Goal: Task Accomplishment & Management: Use online tool/utility

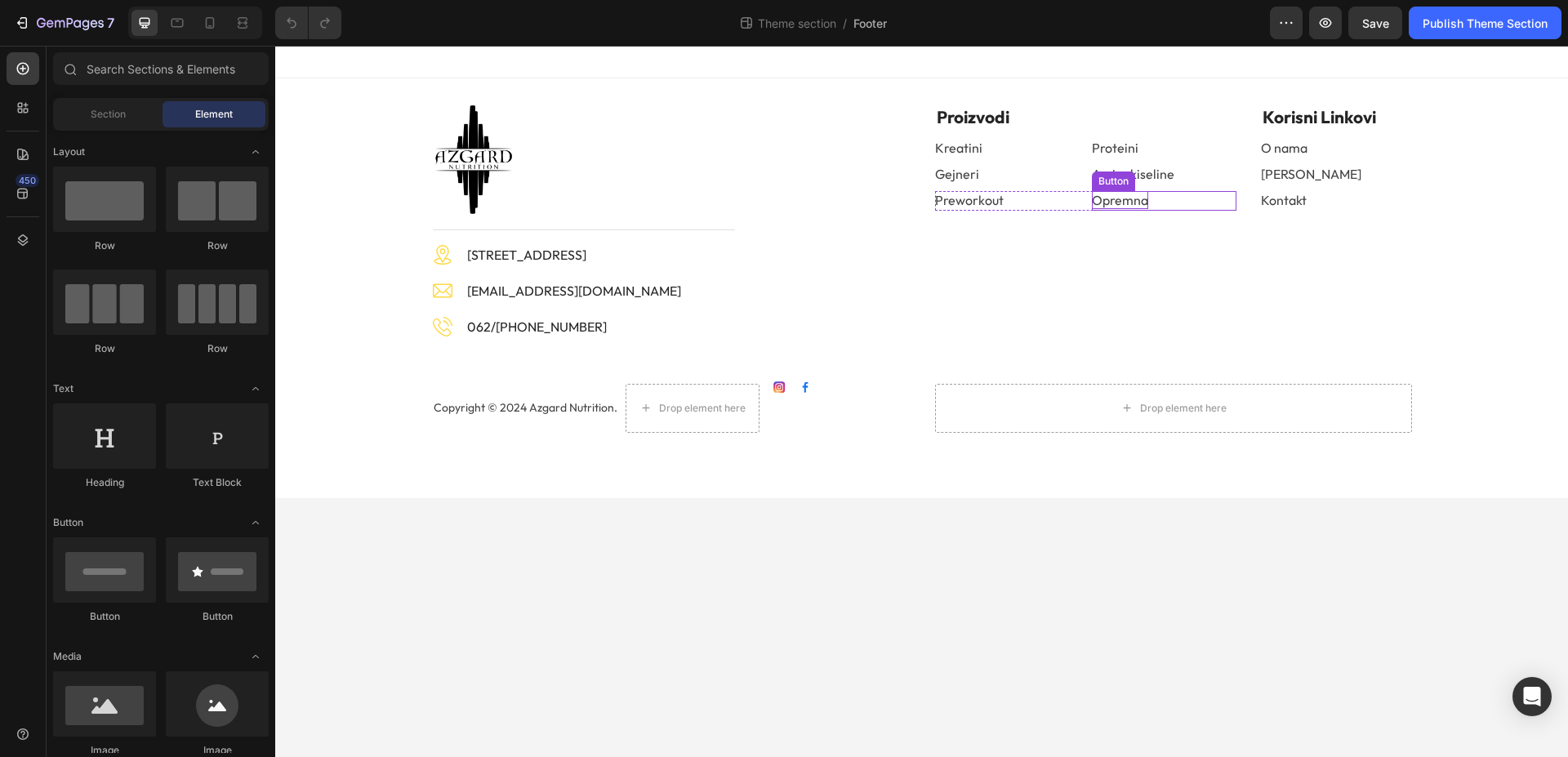
click at [1139, 195] on p "Opremna" at bounding box center [1120, 200] width 56 height 18
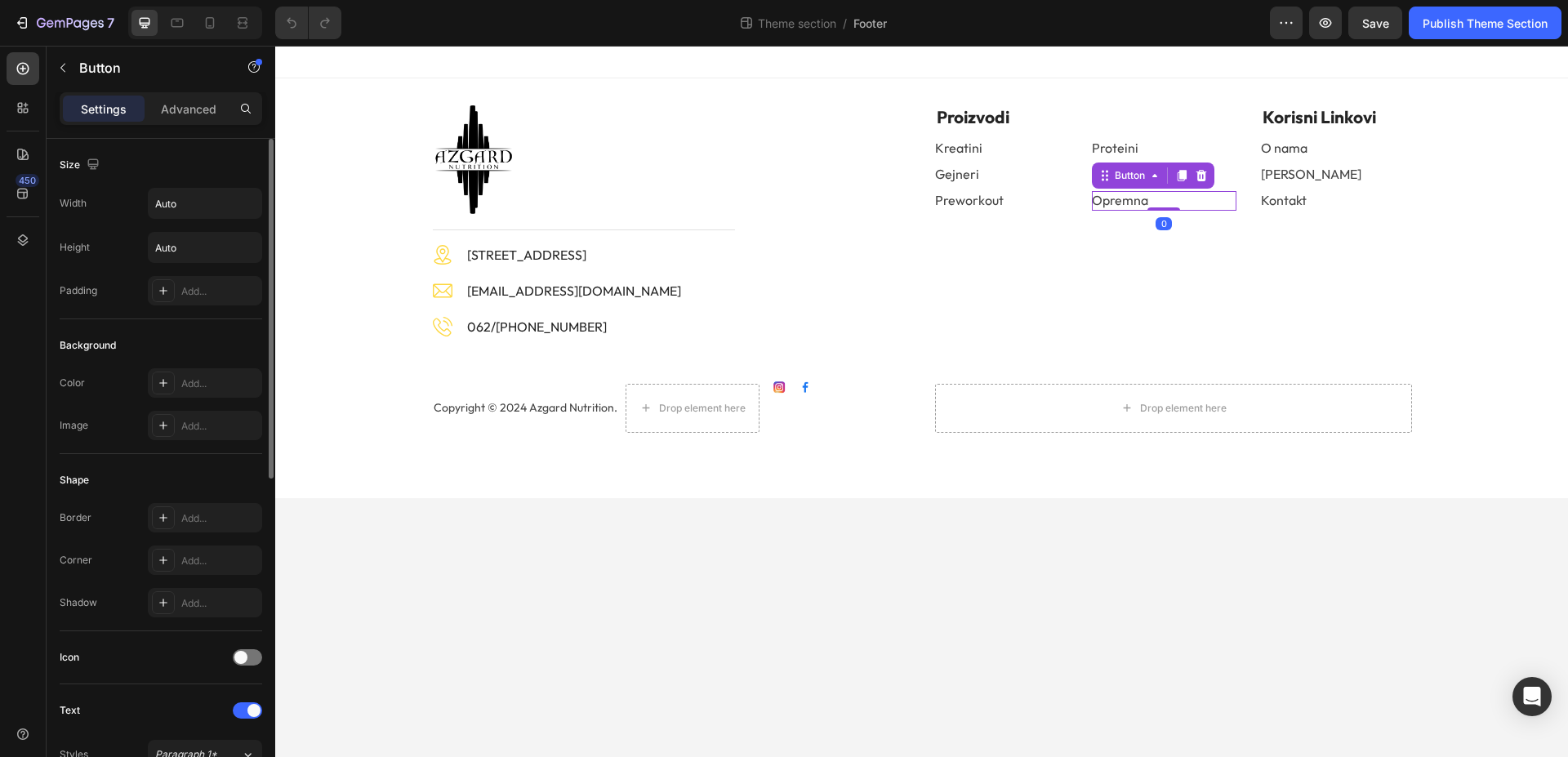
scroll to position [500, 0]
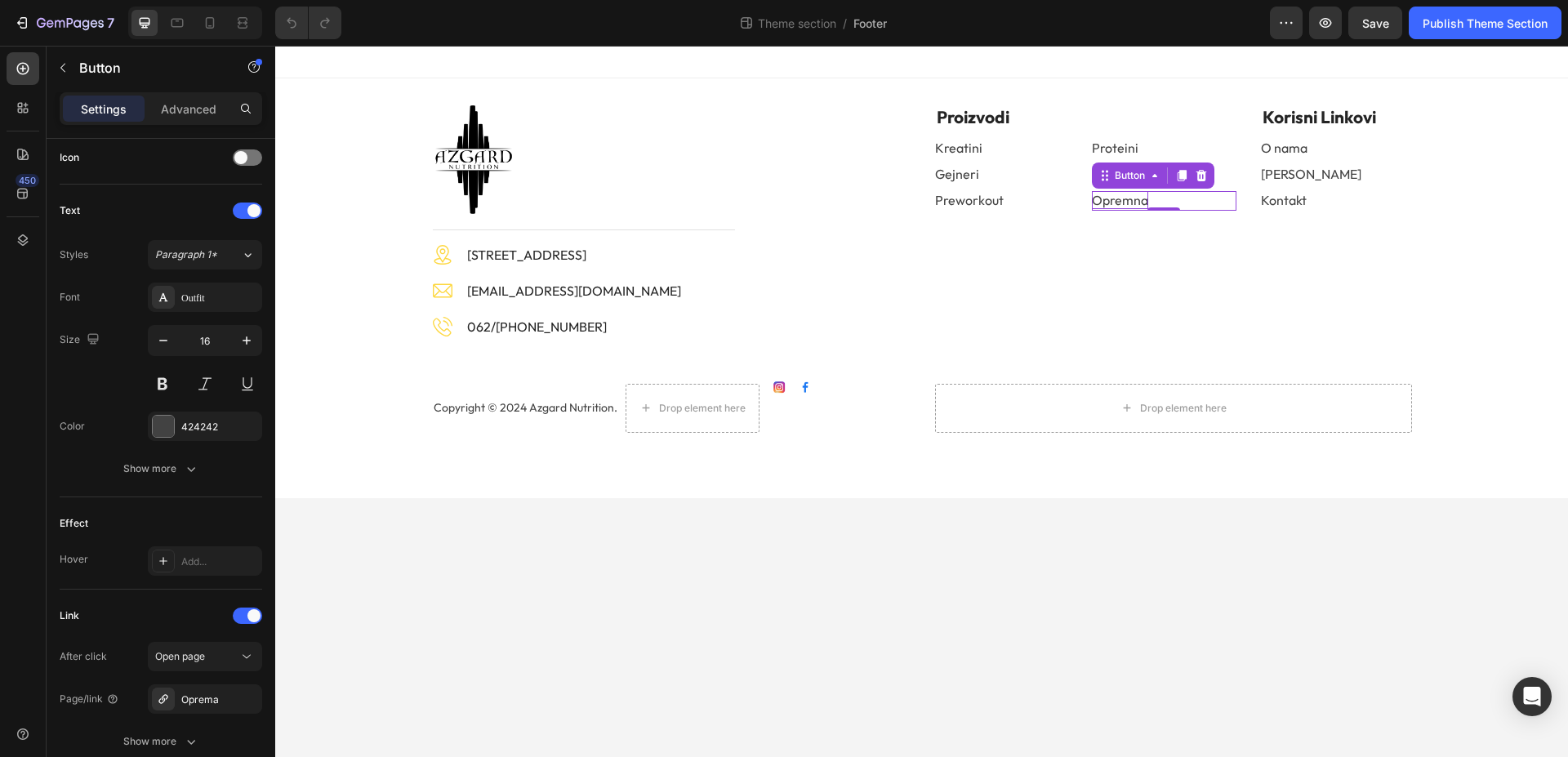
click at [1142, 199] on p "Opremna" at bounding box center [1120, 200] width 56 height 18
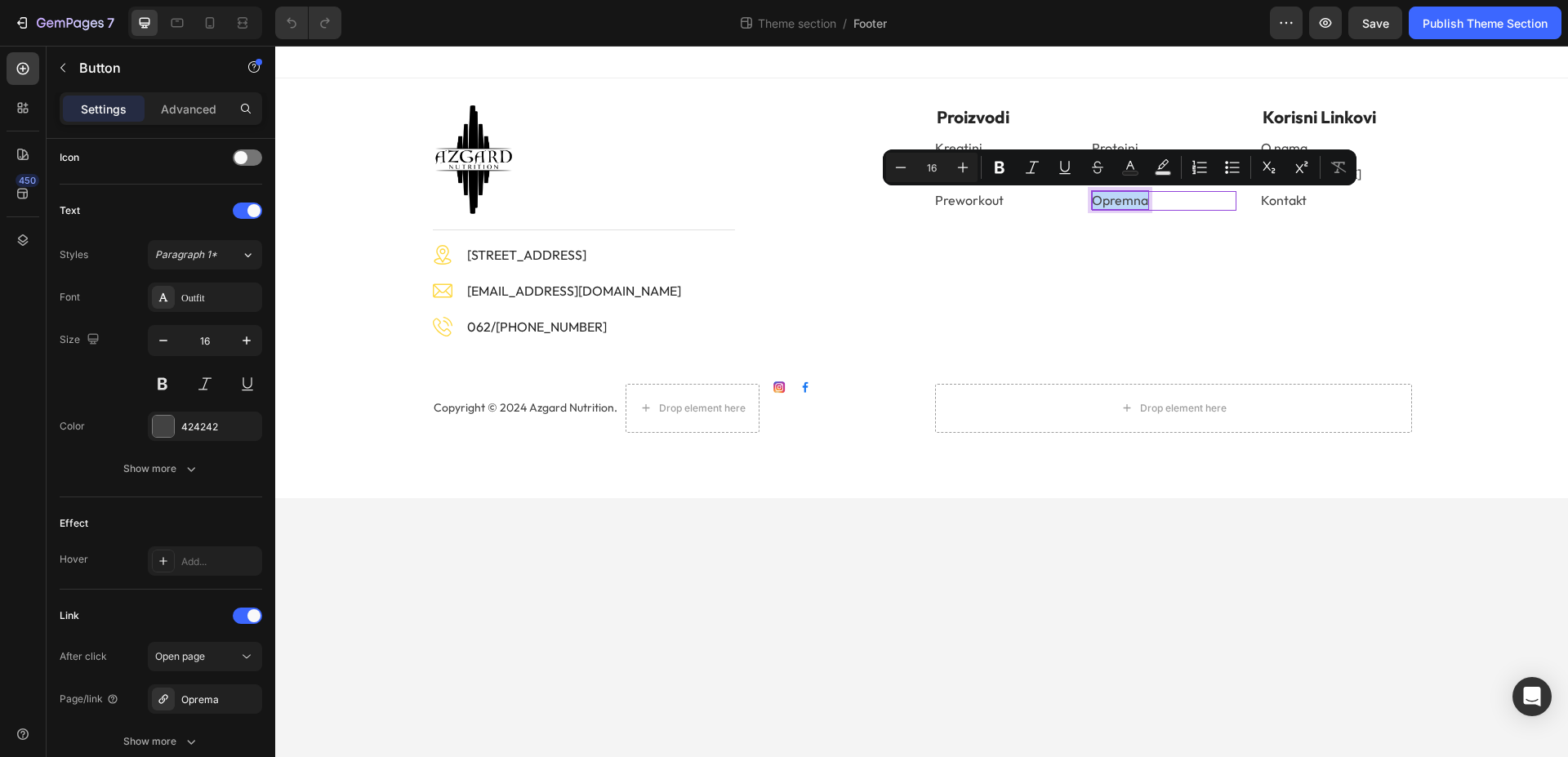
click at [1137, 199] on p "Opremna" at bounding box center [1120, 200] width 56 height 18
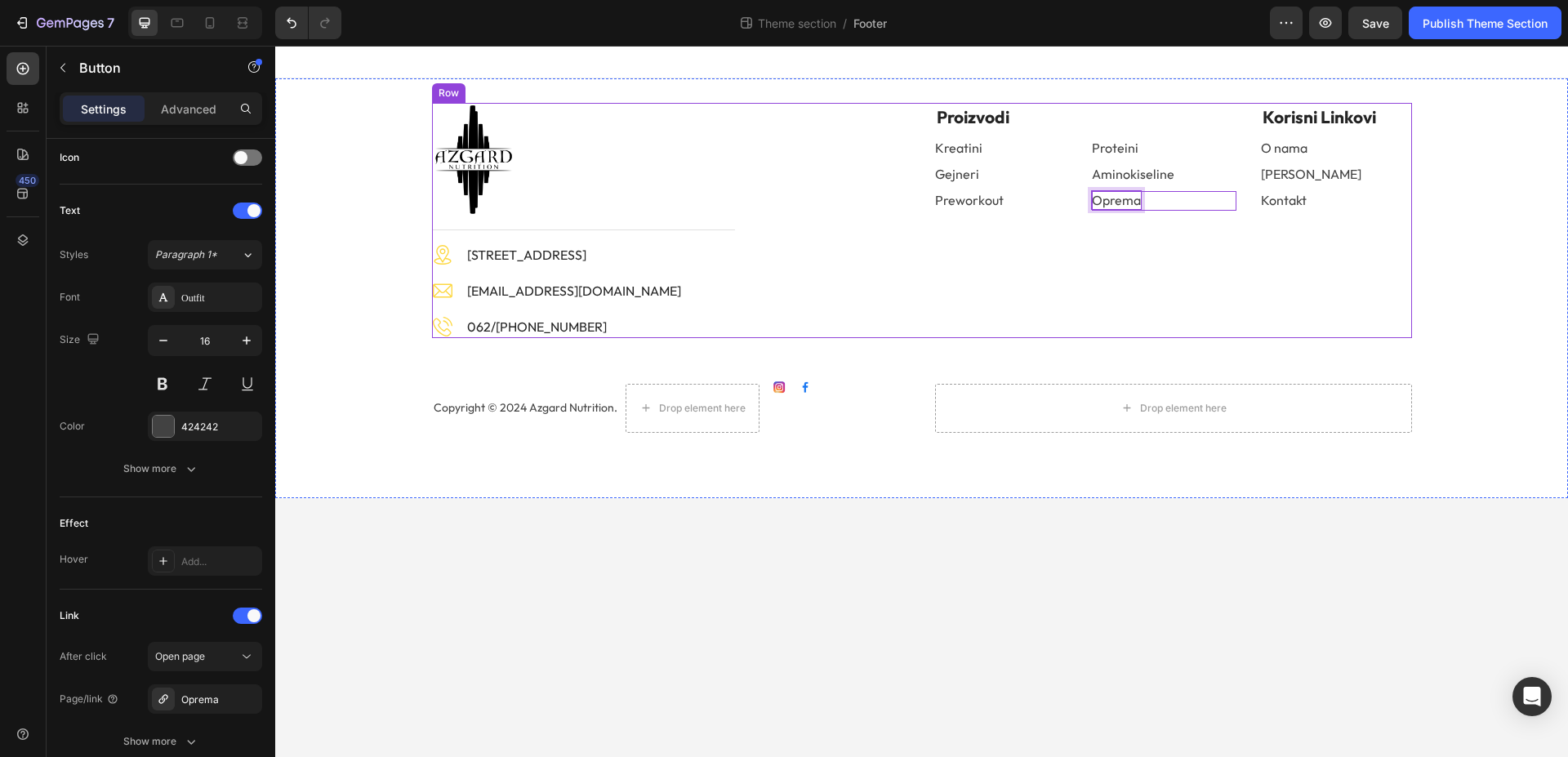
click at [1363, 243] on div "Proizvodi Text block Kreatini Button Proteini Button Row Gejneri Button Aminoki…" at bounding box center [1173, 220] width 477 height 236
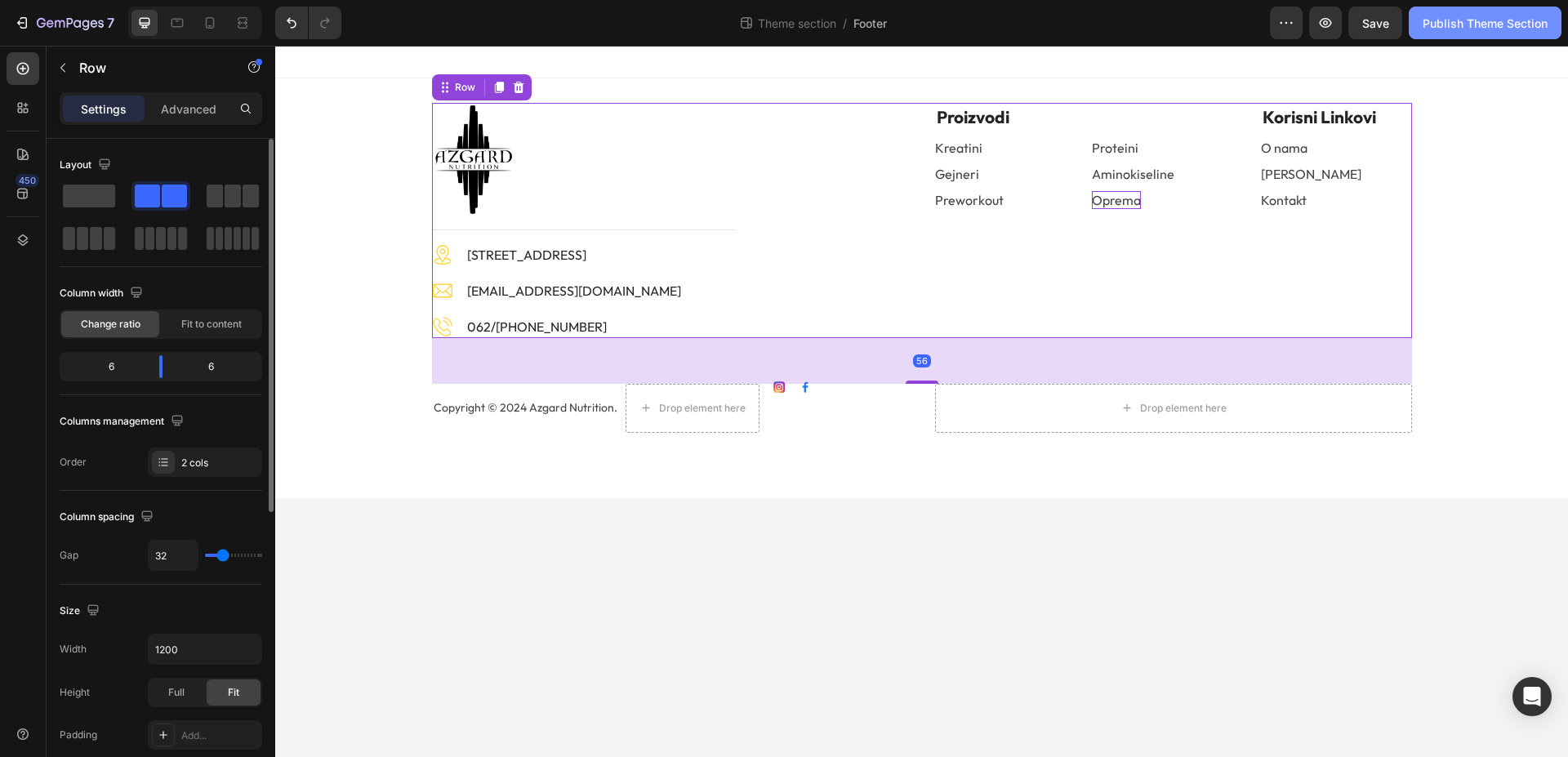
click at [1492, 35] on button "Publish Theme Section" at bounding box center [1485, 23] width 153 height 33
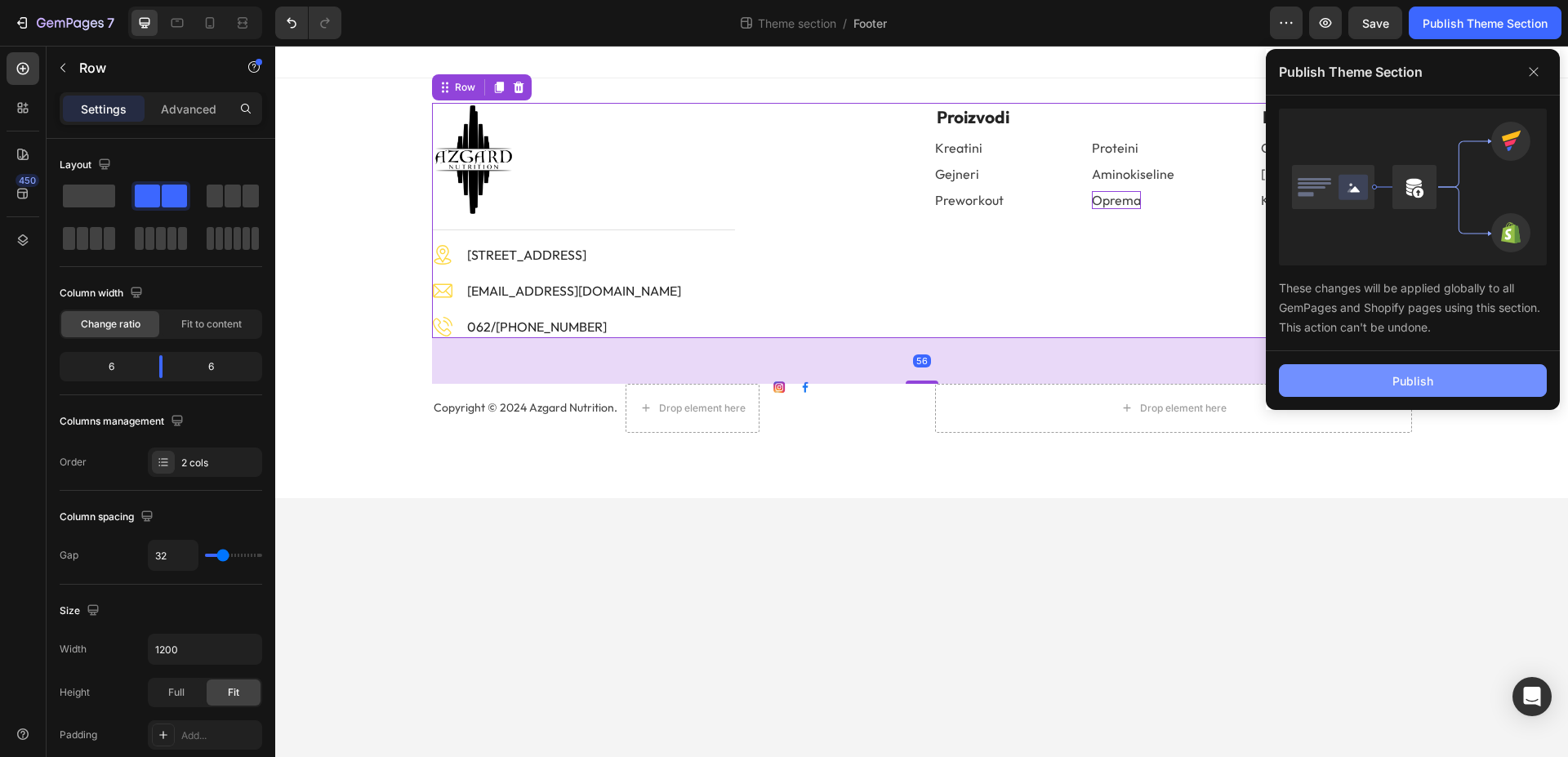
click at [1446, 382] on button "Publish" at bounding box center [1413, 381] width 268 height 33
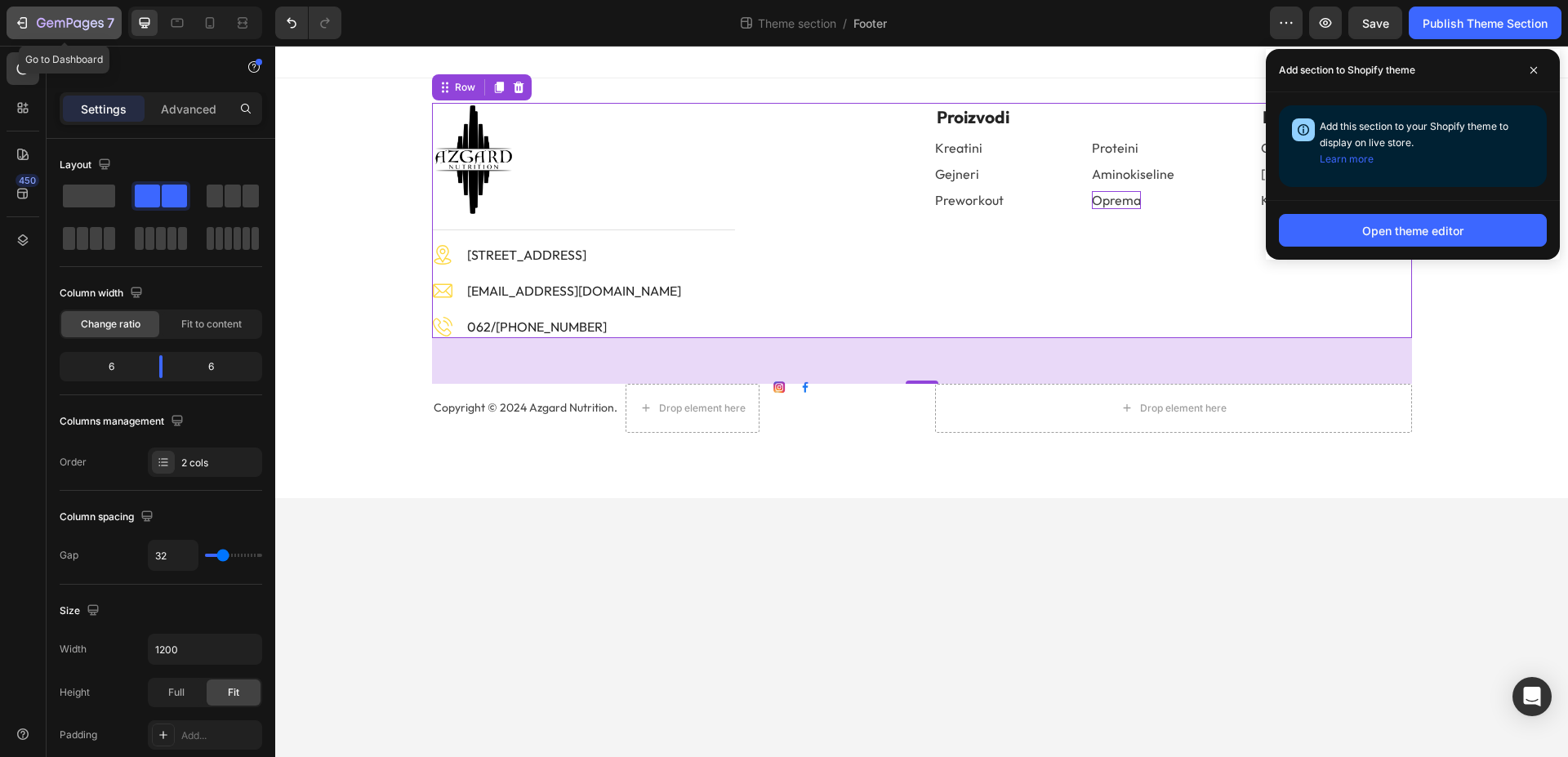
click at [51, 18] on icon "button" at bounding box center [69, 24] width 67 height 14
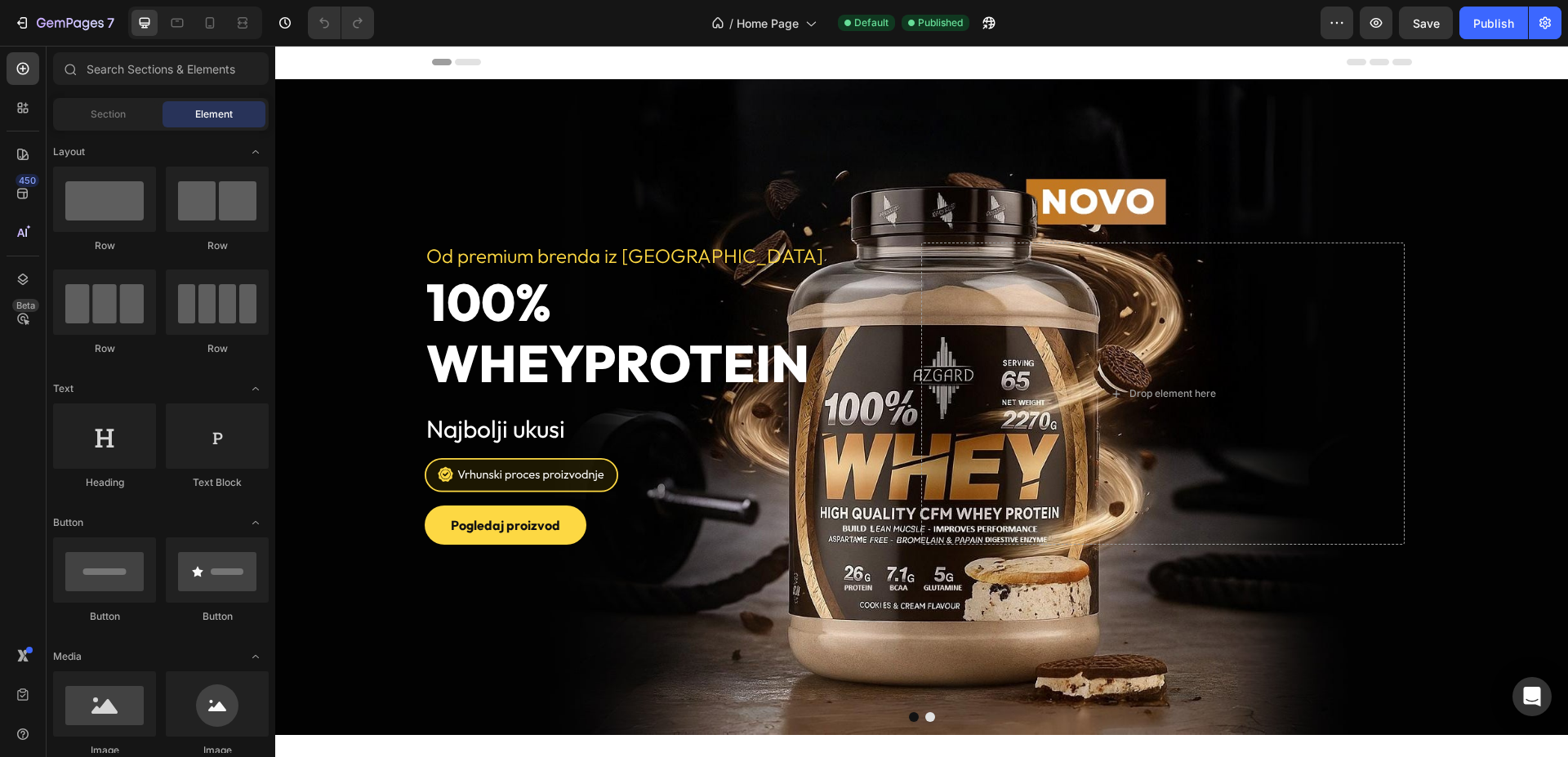
click at [336, 55] on span "Header" at bounding box center [324, 62] width 36 height 17
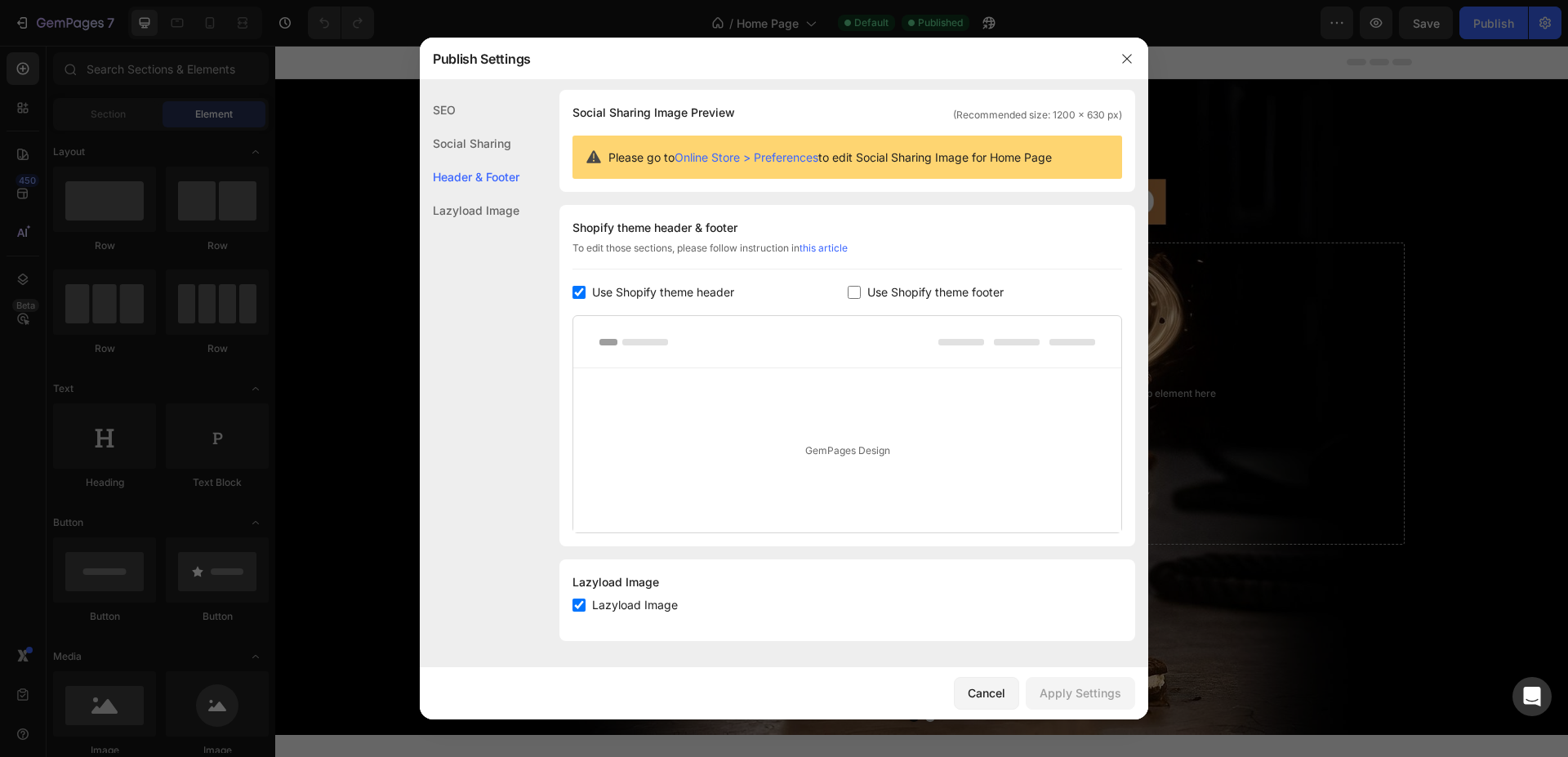
scroll to position [113, 0]
click at [676, 291] on span "Use Shopify theme header" at bounding box center [664, 291] width 142 height 20
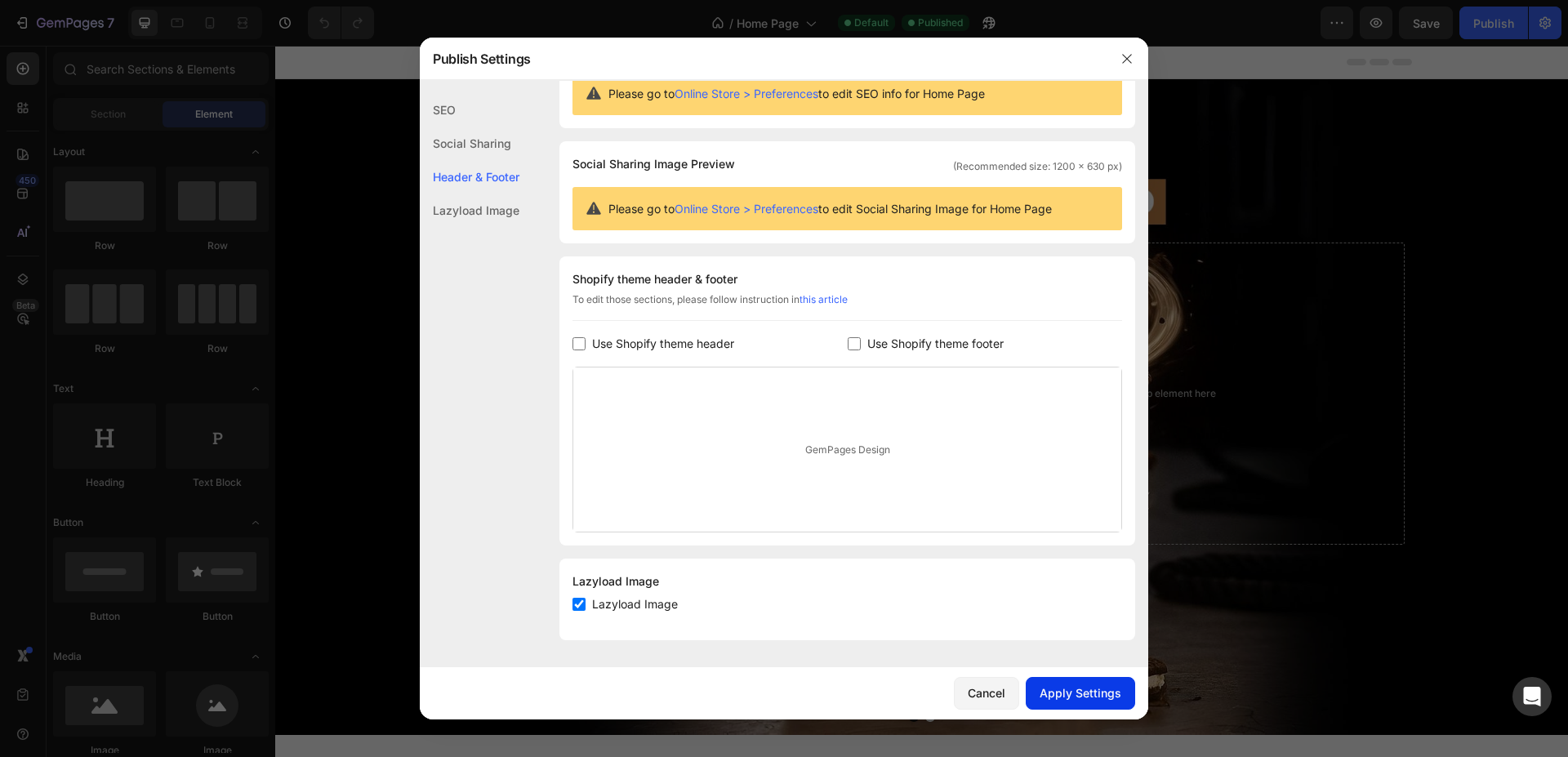
click at [1073, 697] on div "Apply Settings" at bounding box center [1081, 694] width 82 height 17
click at [582, 342] on input "checkbox" at bounding box center [579, 343] width 13 height 13
checkbox input "true"
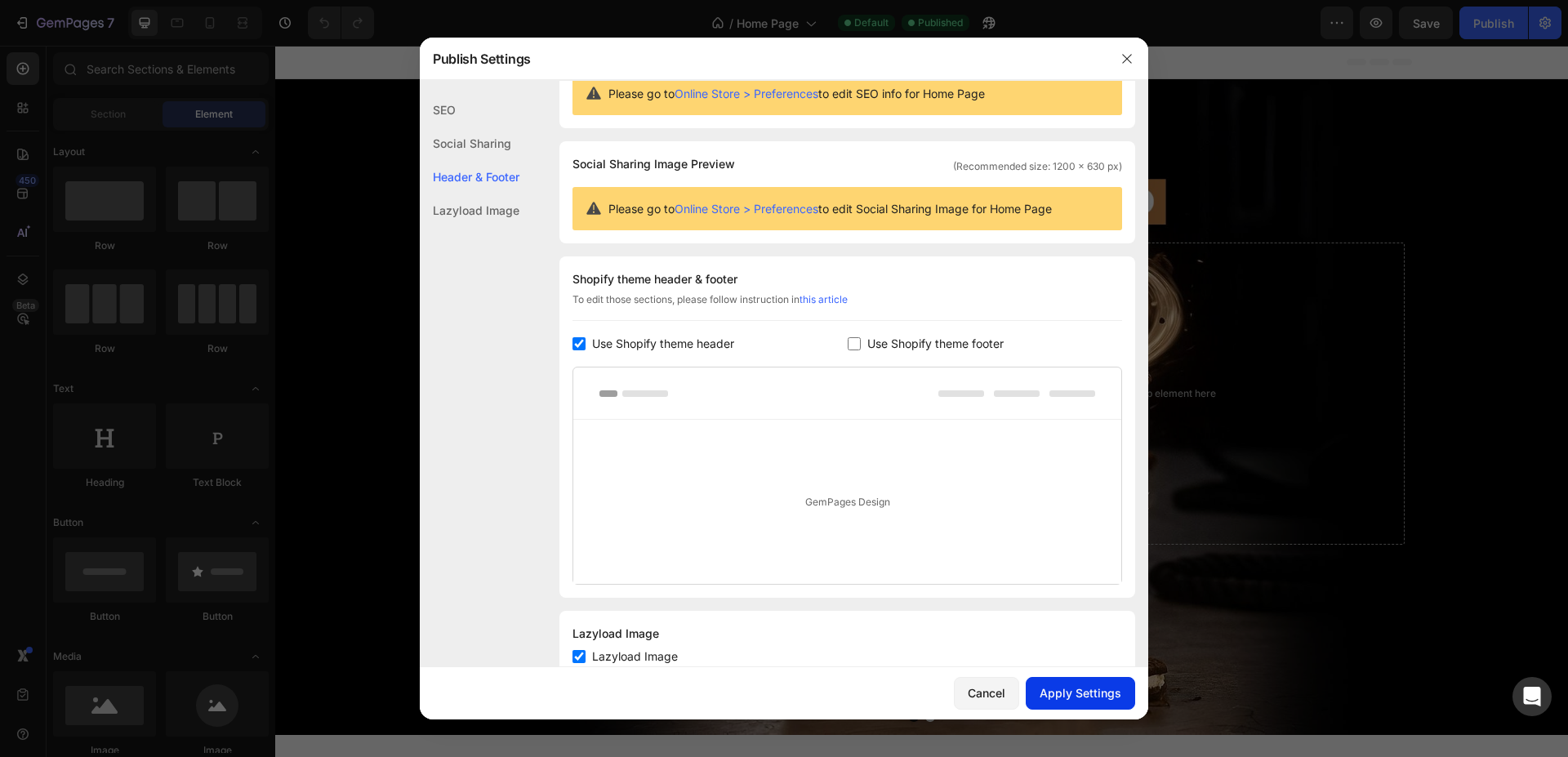
click at [1100, 705] on button "Apply Settings" at bounding box center [1081, 694] width 109 height 33
click at [990, 710] on div "Cancel Apply Settings" at bounding box center [784, 694] width 729 height 52
click at [982, 695] on div "Cancel" at bounding box center [986, 694] width 37 height 17
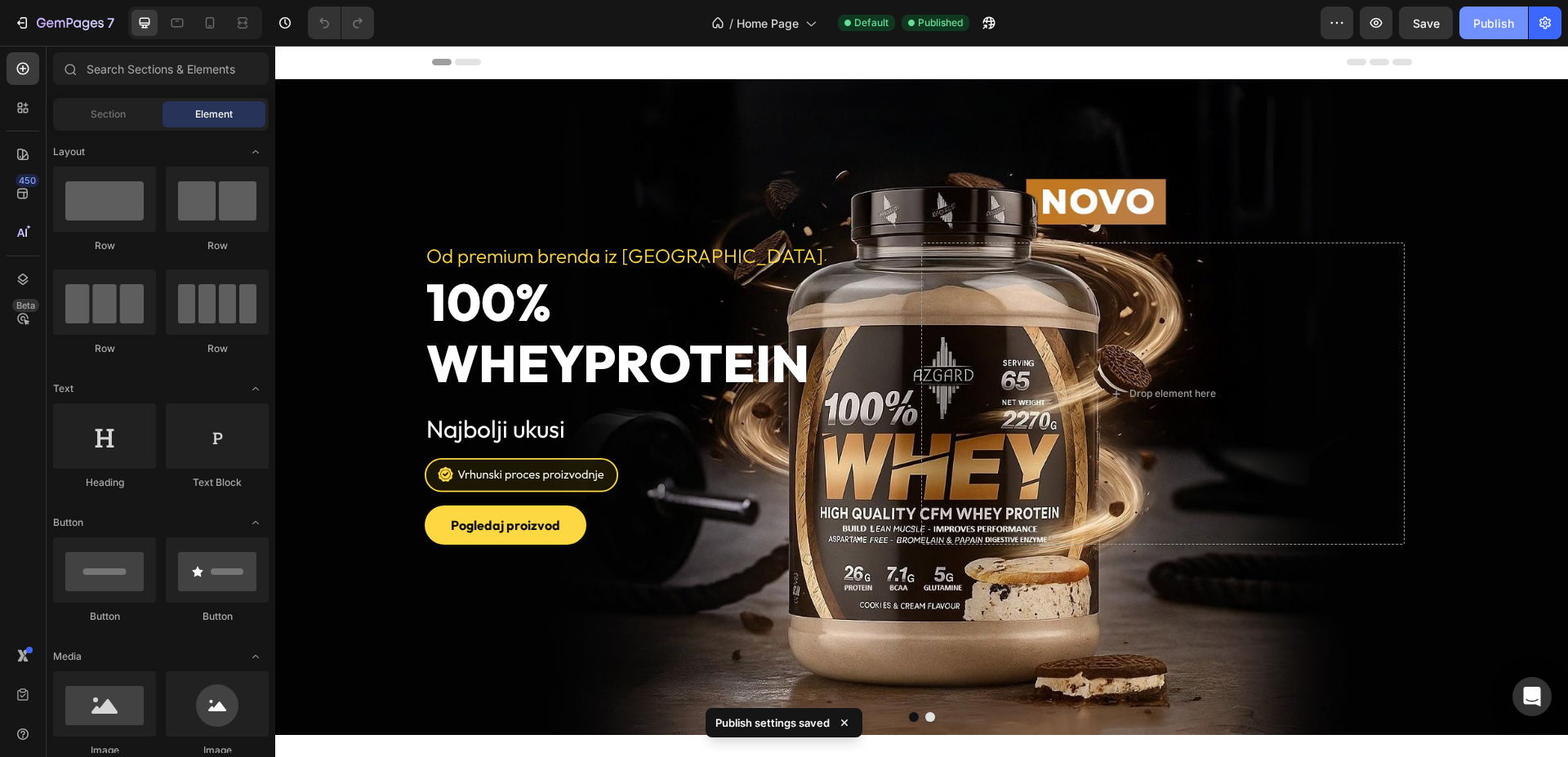
click at [1493, 16] on div "Publish" at bounding box center [1493, 23] width 41 height 17
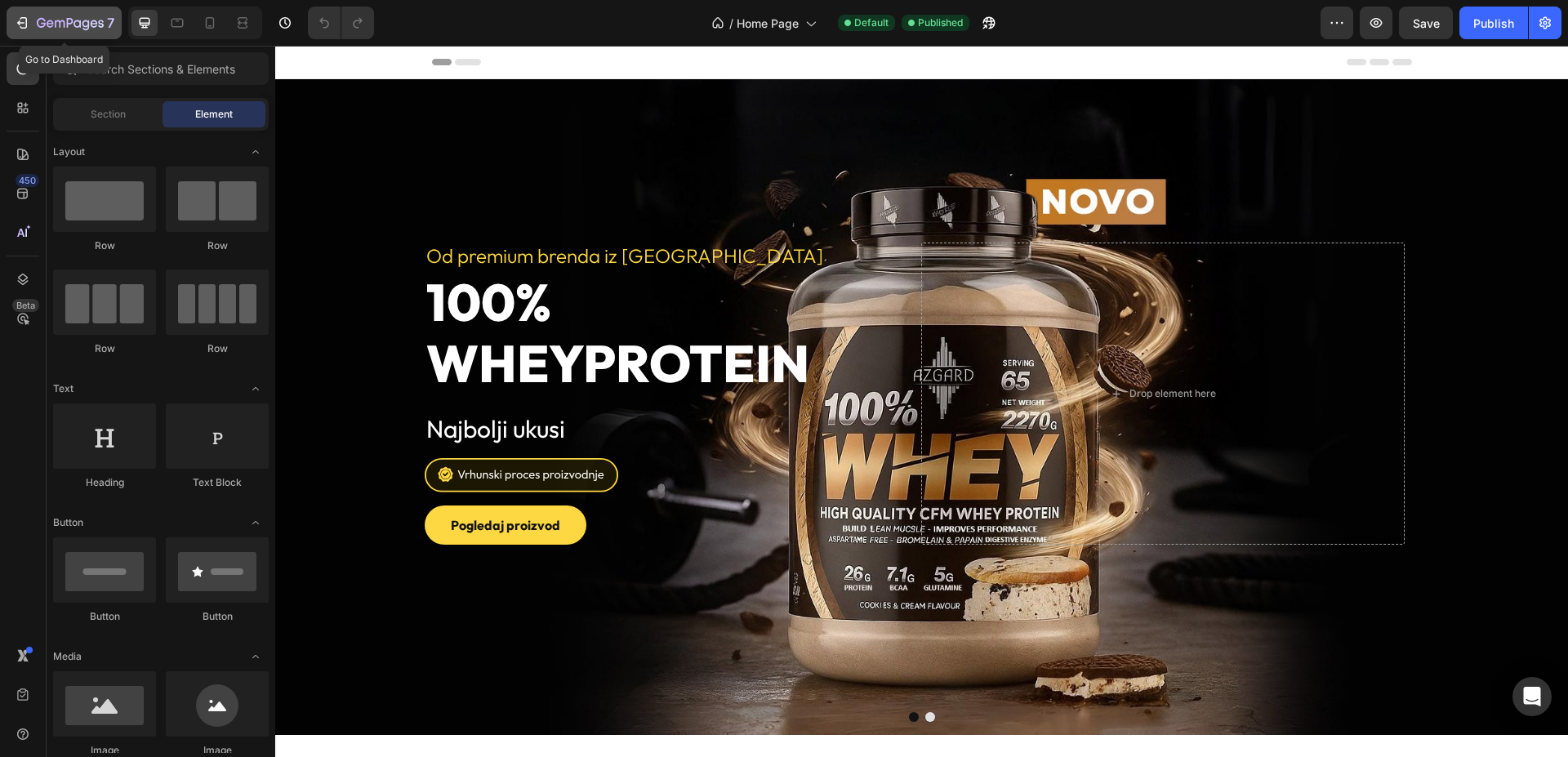
click at [58, 28] on icon "button" at bounding box center [69, 24] width 67 height 14
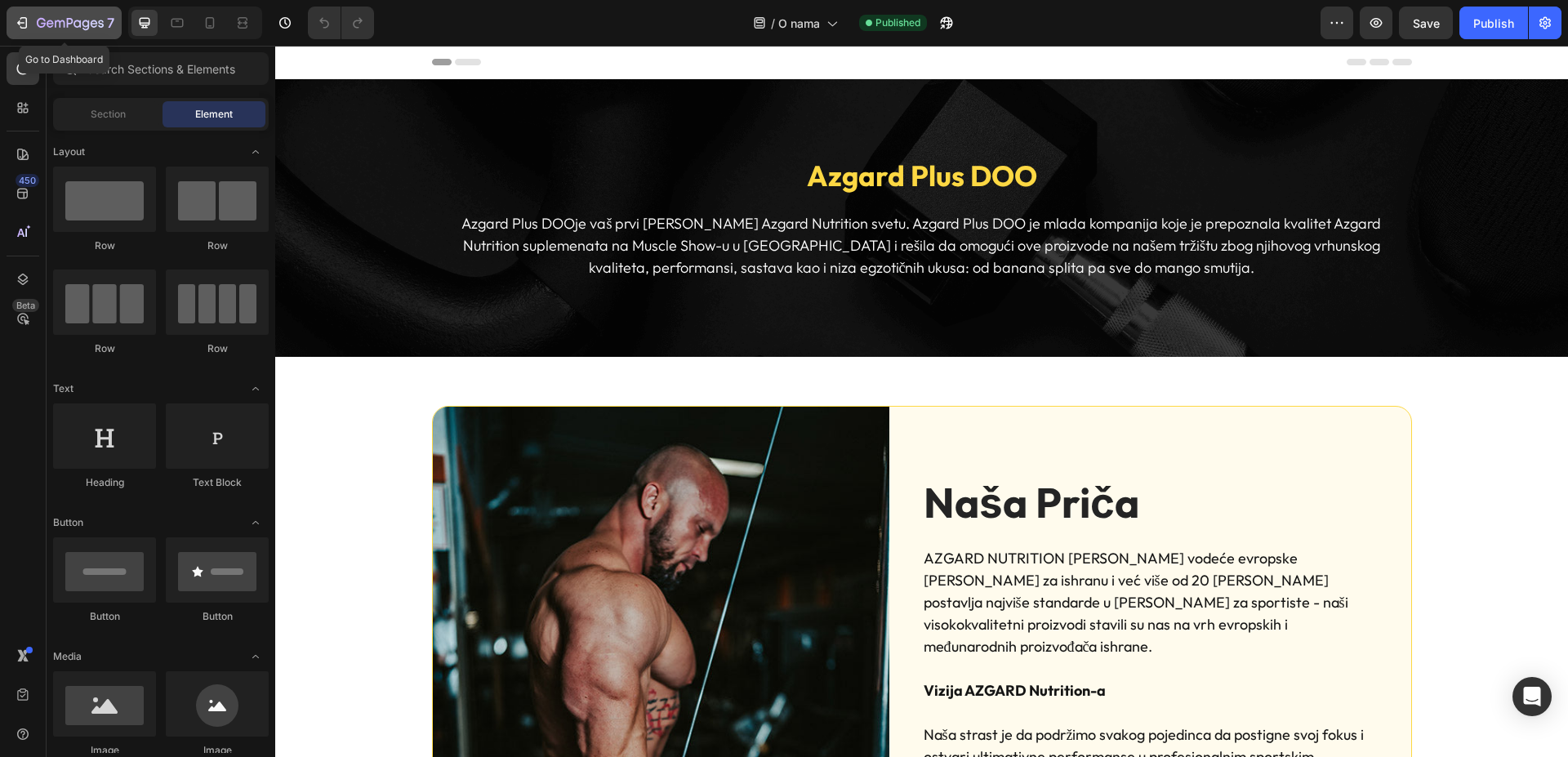
click at [50, 24] on icon "button" at bounding box center [69, 24] width 67 height 14
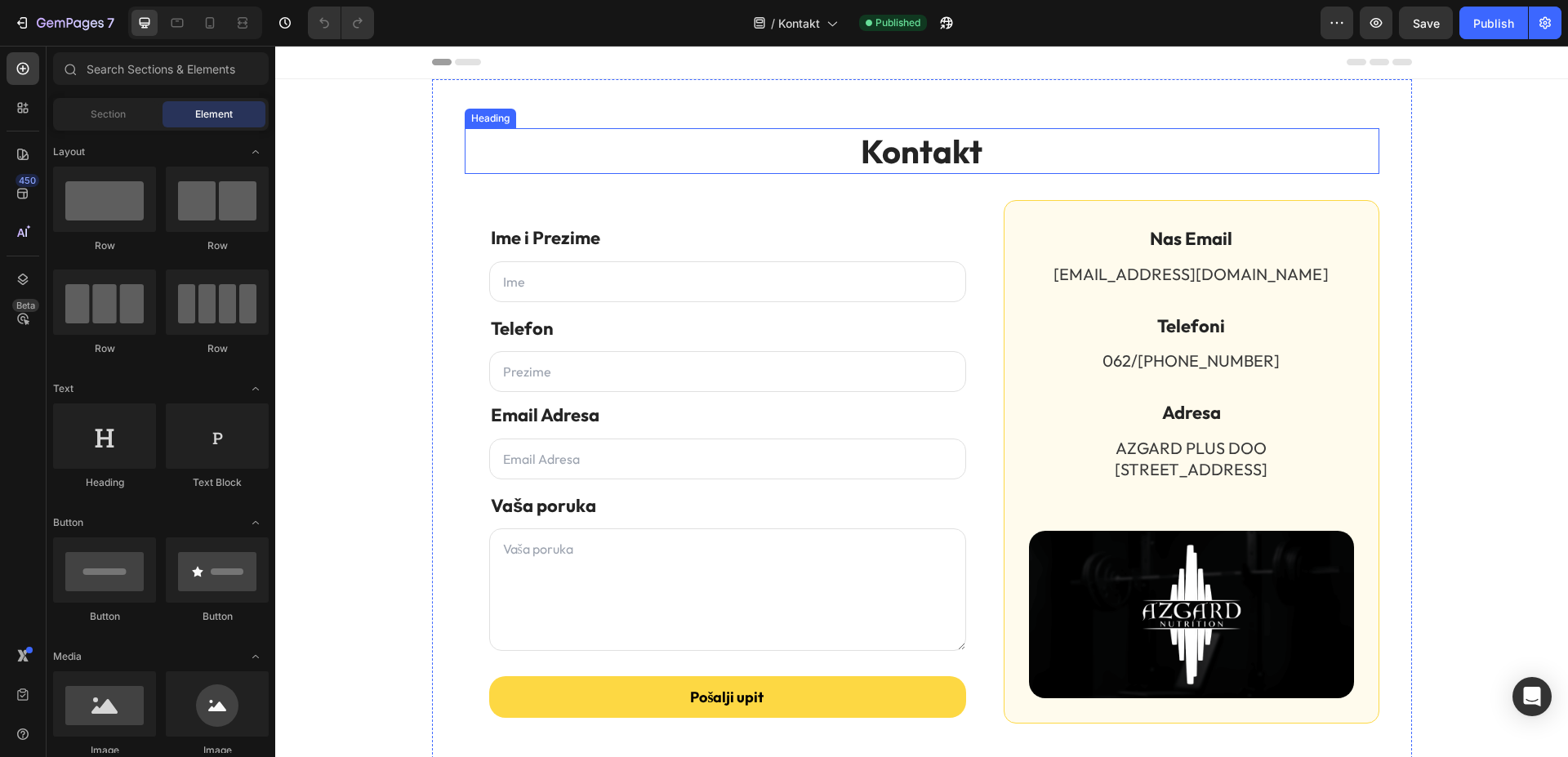
click at [905, 155] on h2 "Kontakt" at bounding box center [922, 151] width 915 height 46
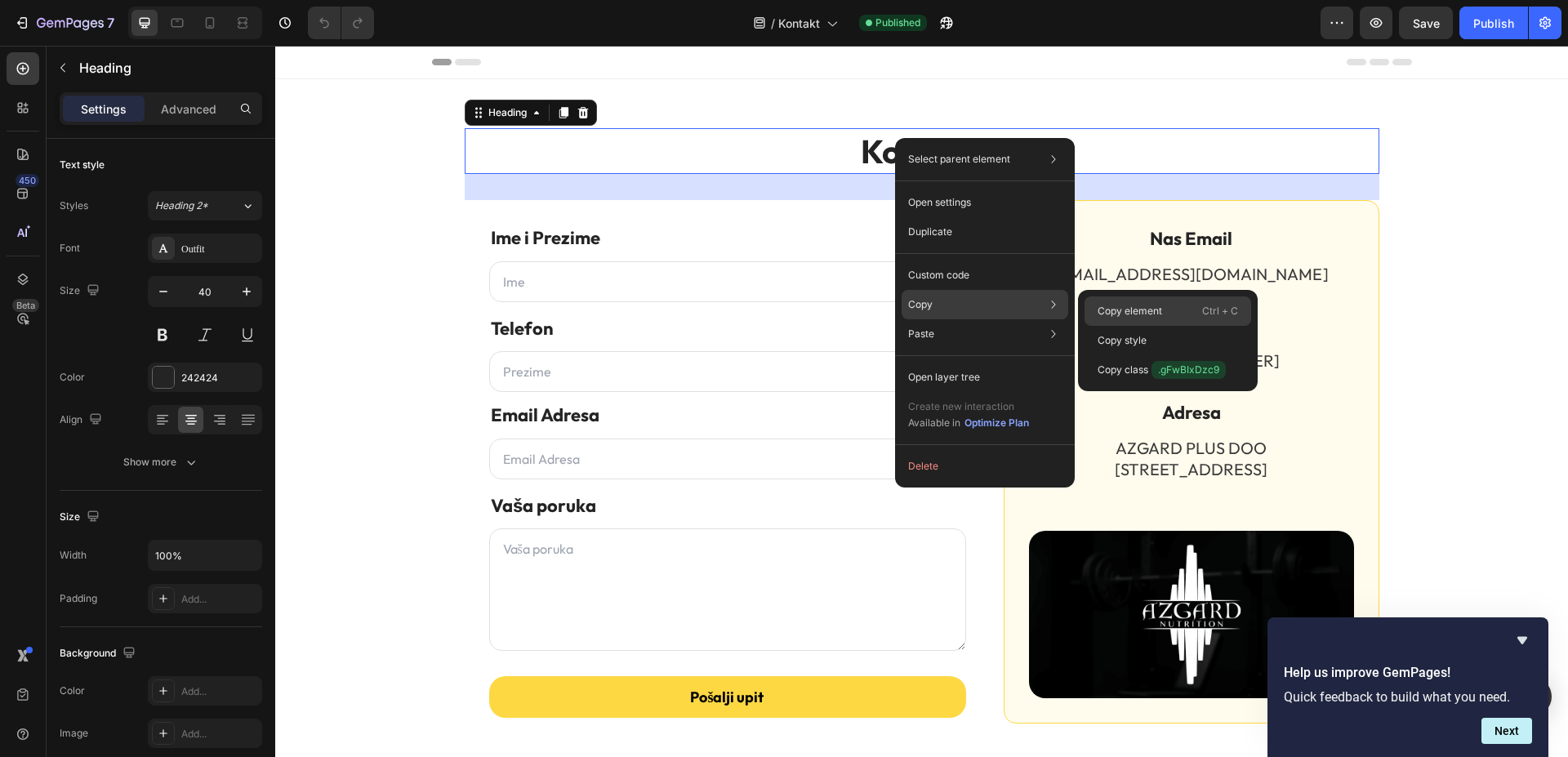
click at [1174, 303] on div "Copy element Ctrl + C" at bounding box center [1168, 311] width 167 height 30
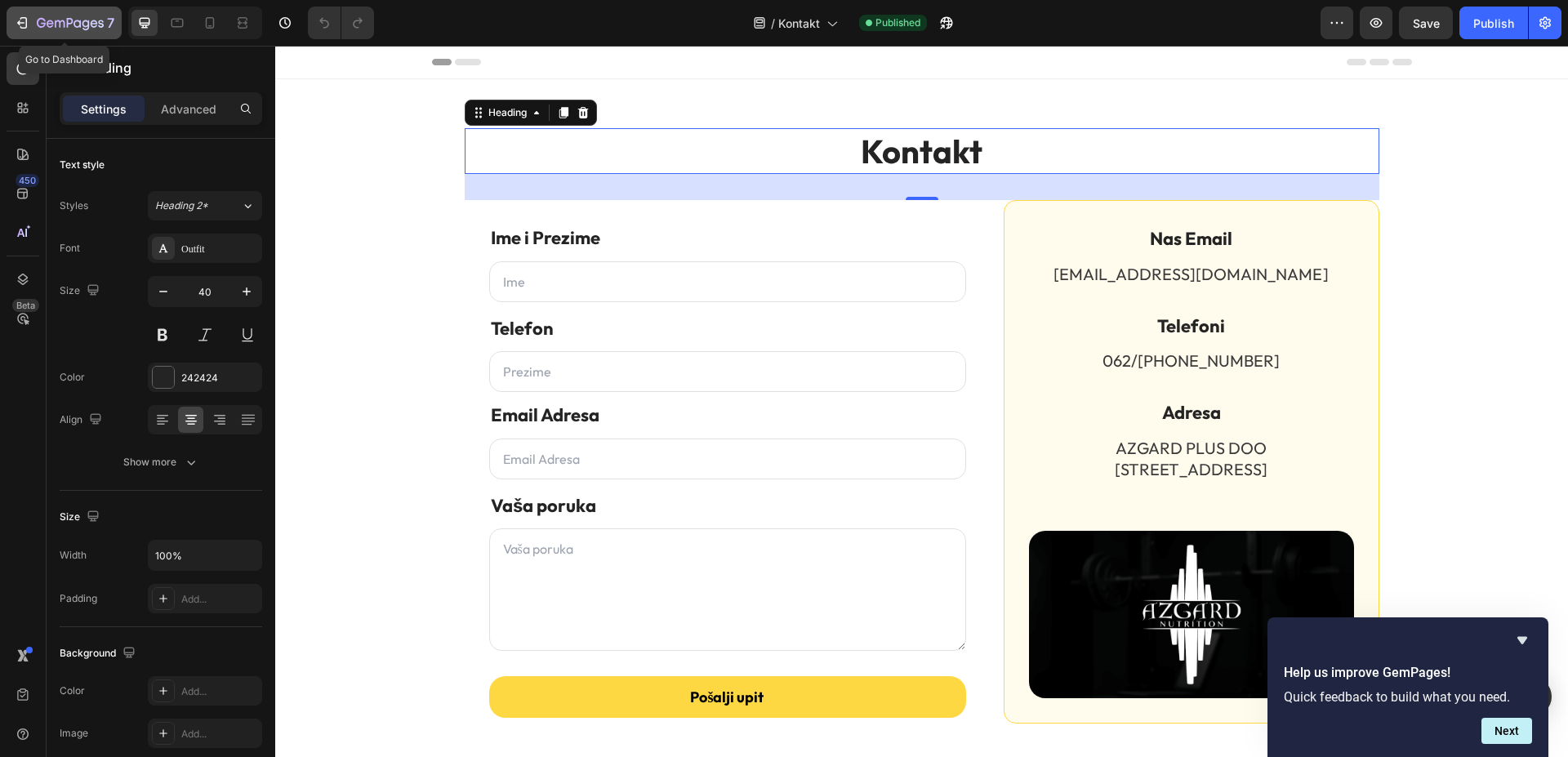
click at [48, 10] on button "7" at bounding box center [64, 23] width 116 height 33
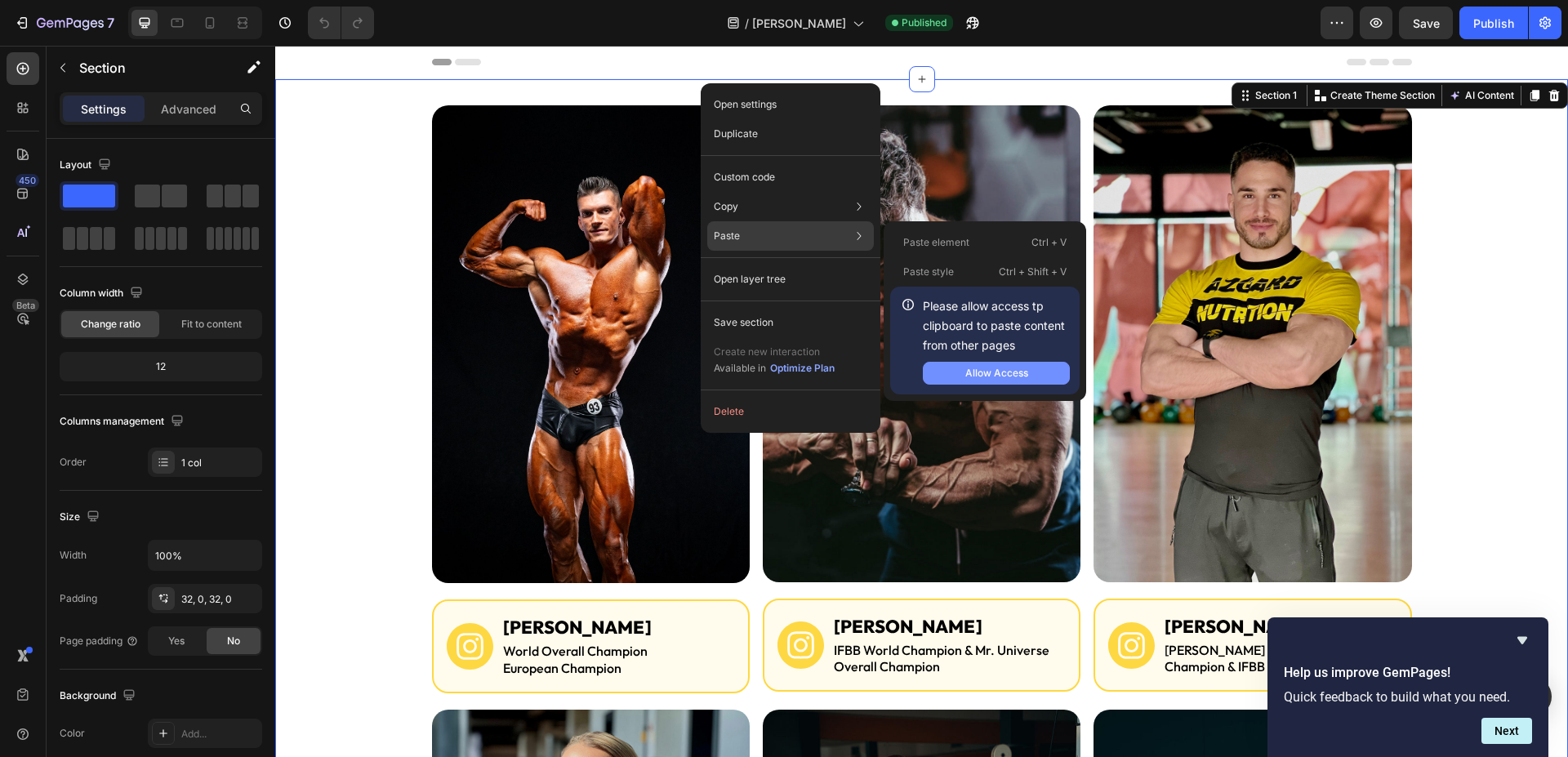
click at [986, 368] on div "Allow Access" at bounding box center [996, 373] width 63 height 15
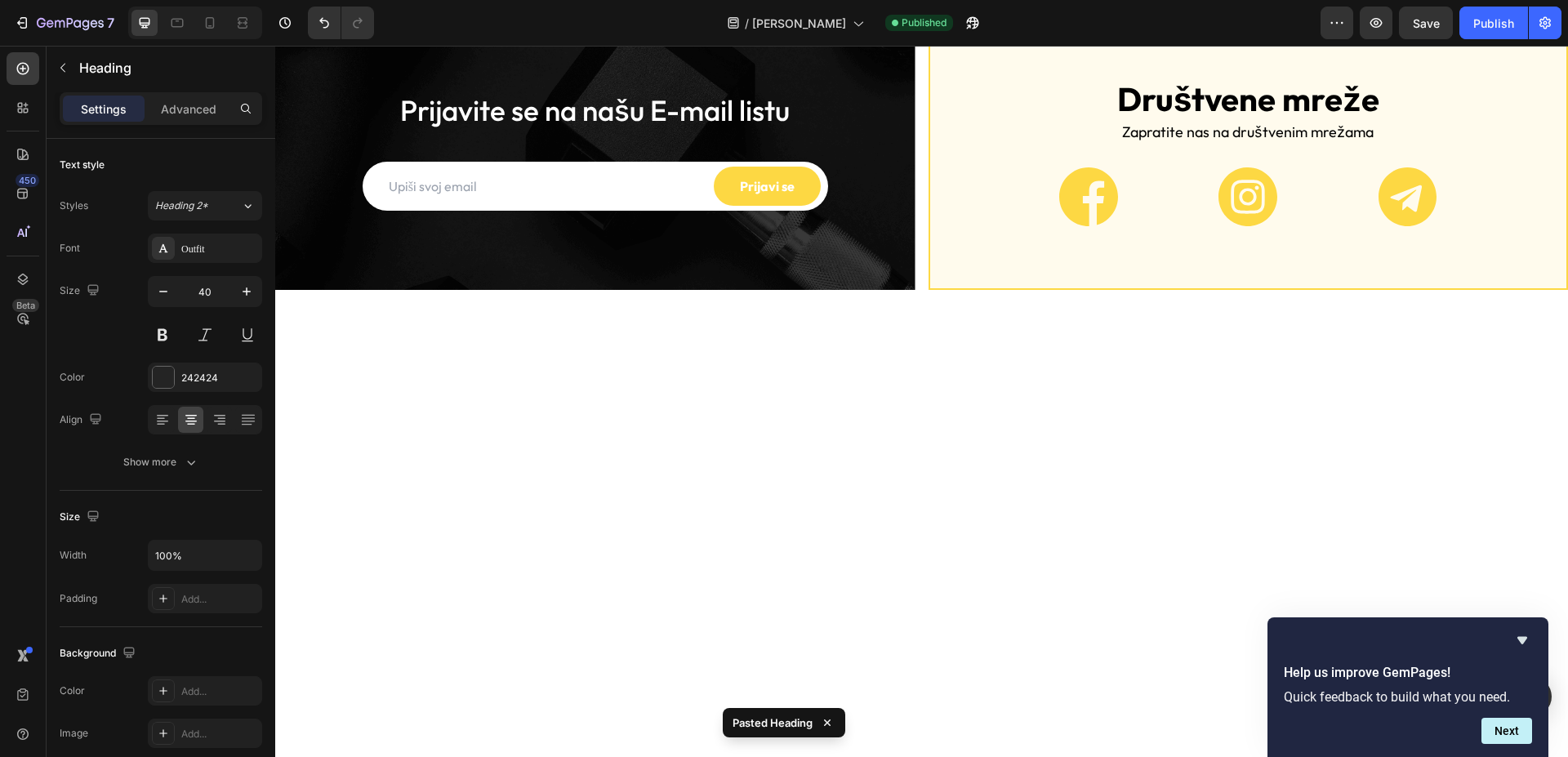
scroll to position [1480, 0]
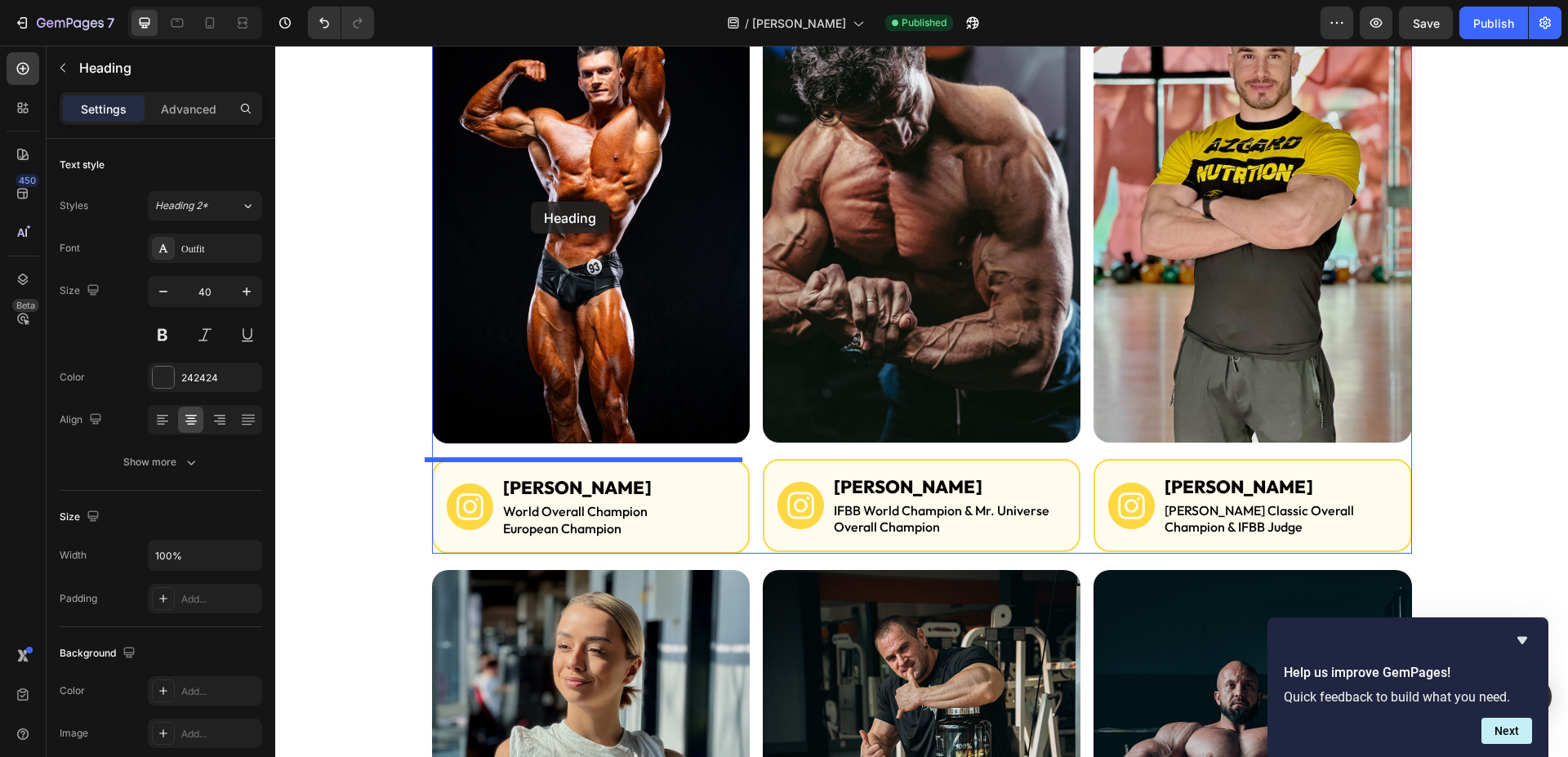
scroll to position [0, 0]
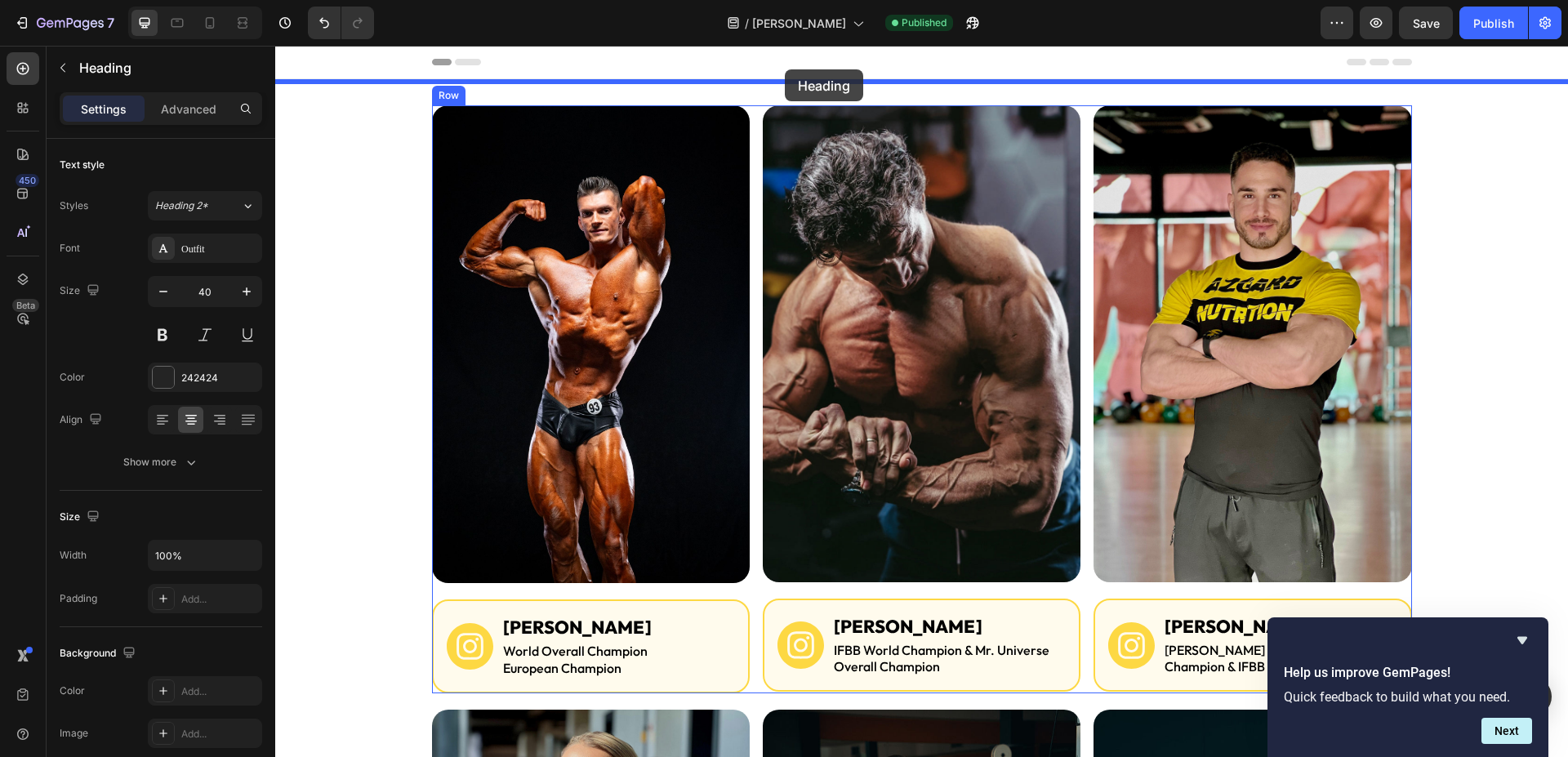
drag, startPoint x: 350, startPoint y: 423, endPoint x: 788, endPoint y: 75, distance: 559.4
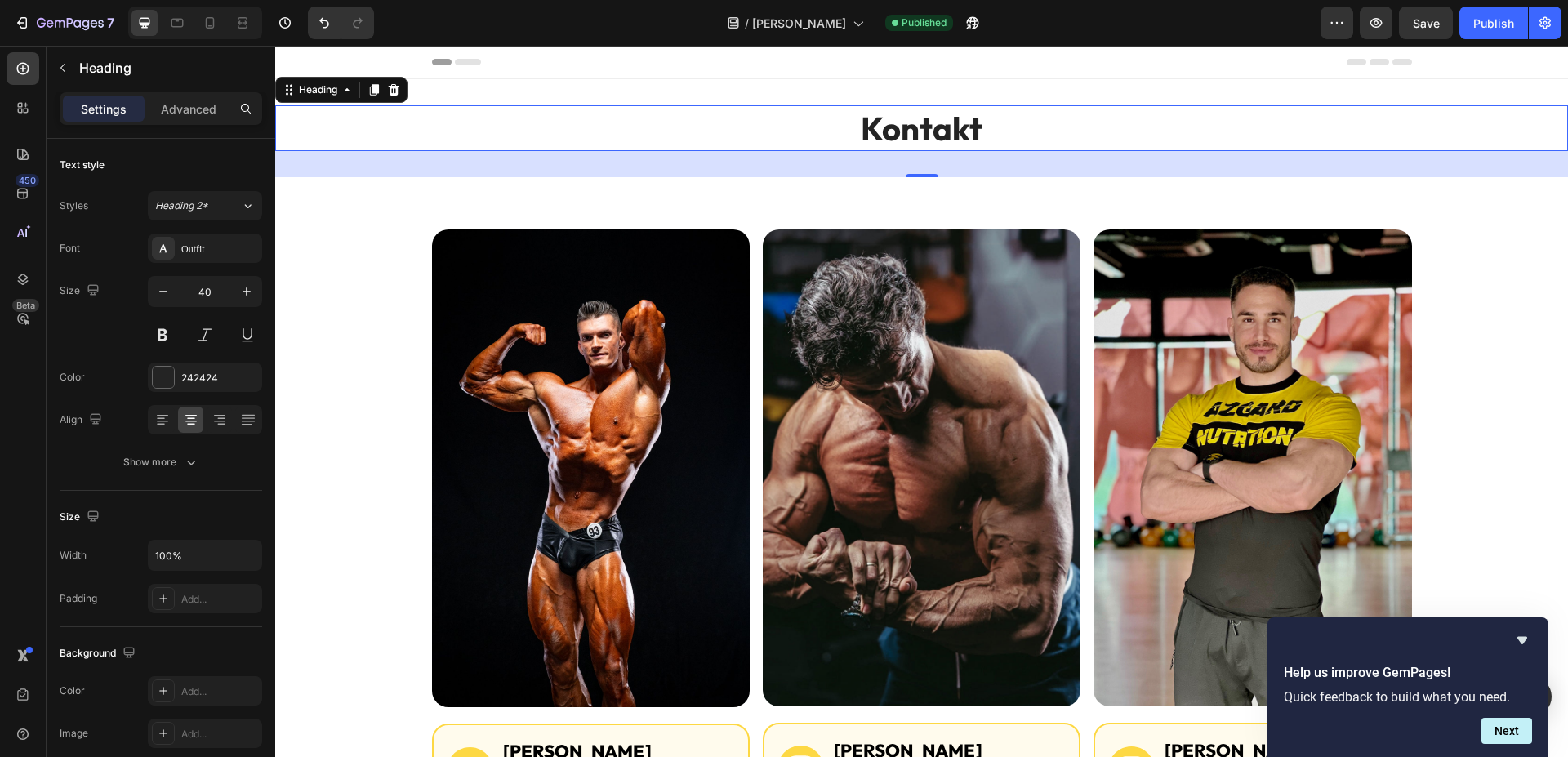
click at [914, 136] on h2 "Kontakt" at bounding box center [922, 128] width 1293 height 46
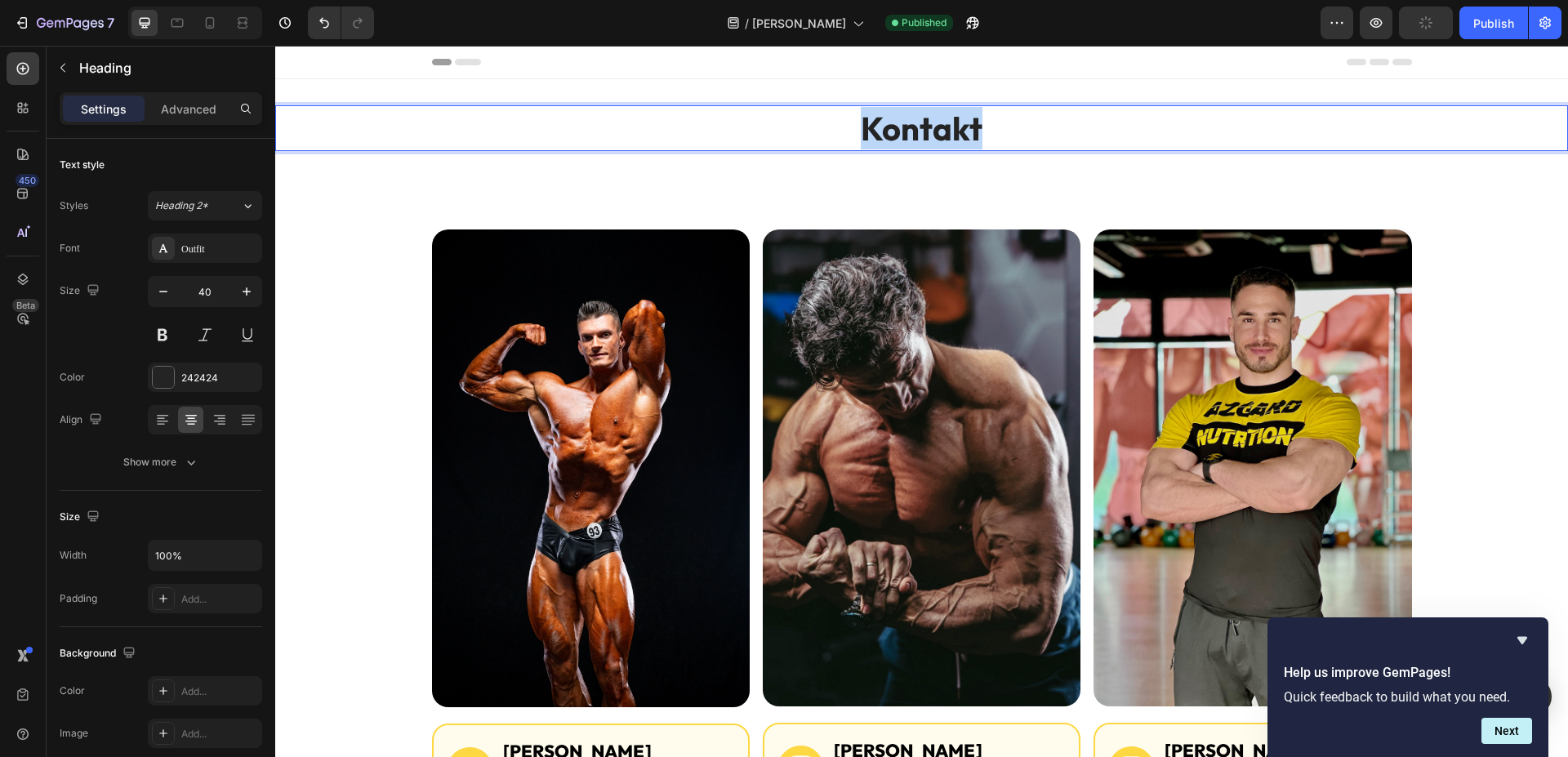
click at [914, 136] on p "Kontakt" at bounding box center [922, 128] width 1289 height 43
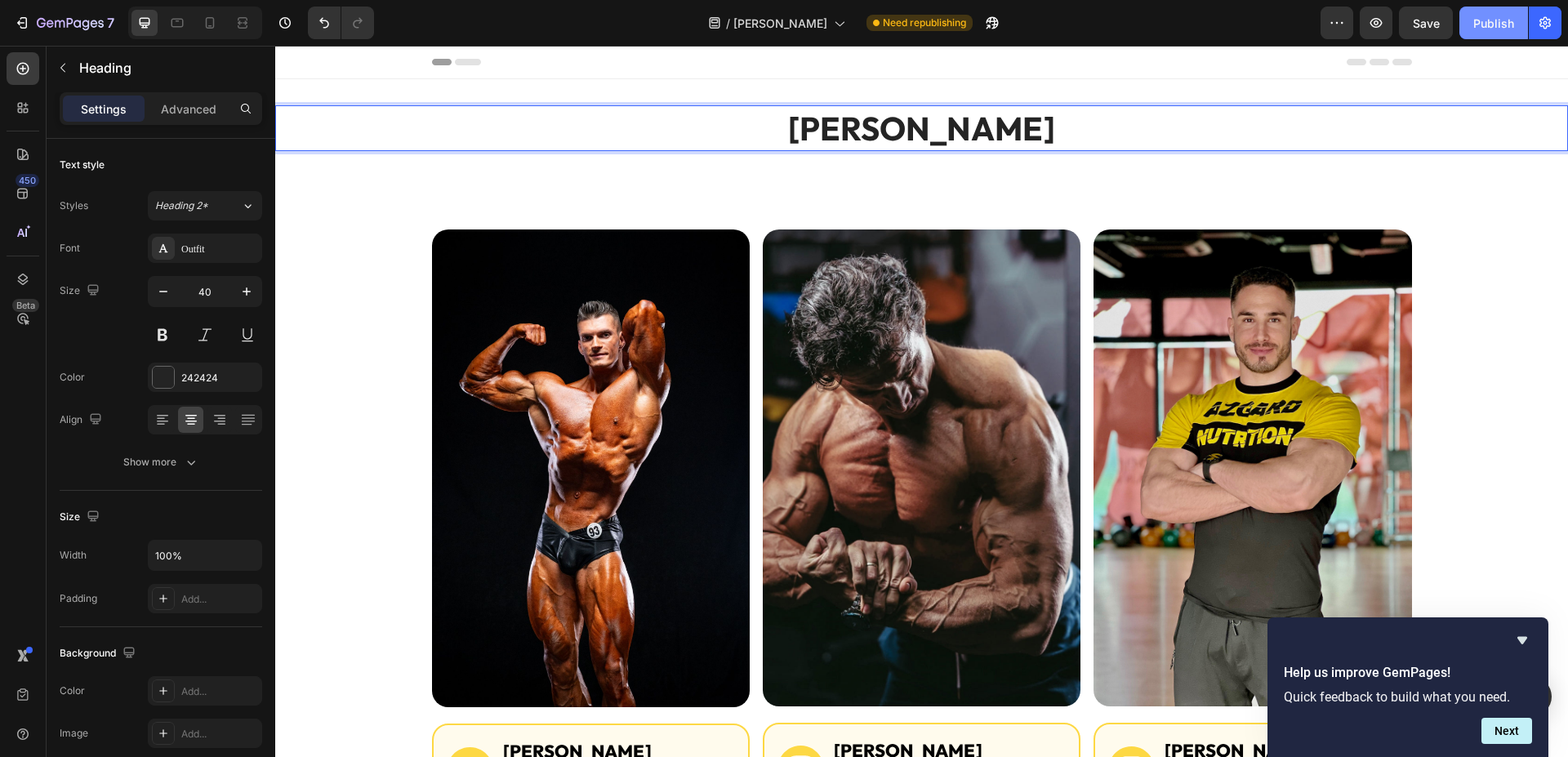
click at [1502, 26] on div "Publish" at bounding box center [1493, 23] width 41 height 17
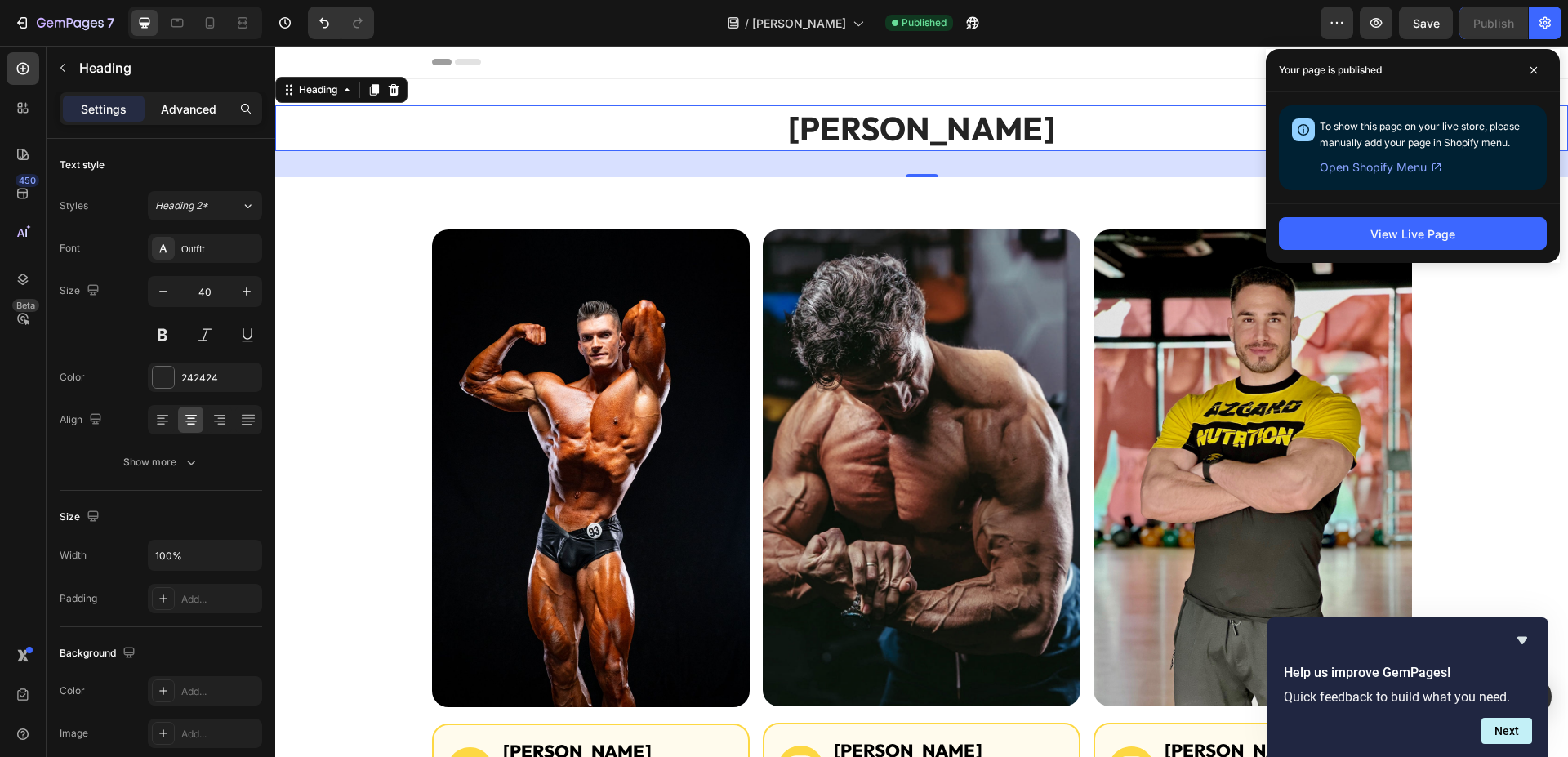
click at [202, 103] on p "Advanced" at bounding box center [189, 110] width 56 height 17
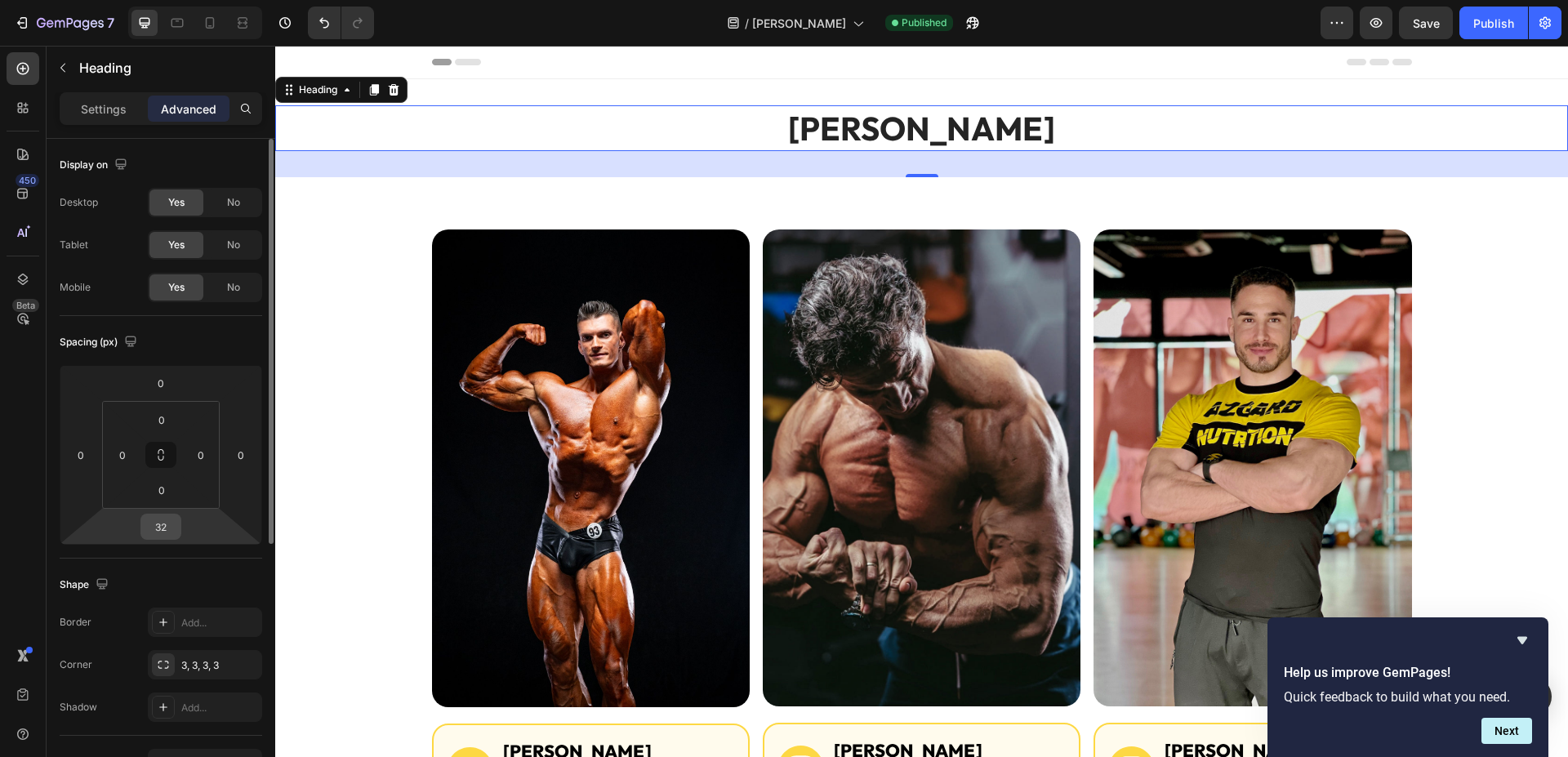
click at [168, 533] on input "32" at bounding box center [161, 527] width 33 height 24
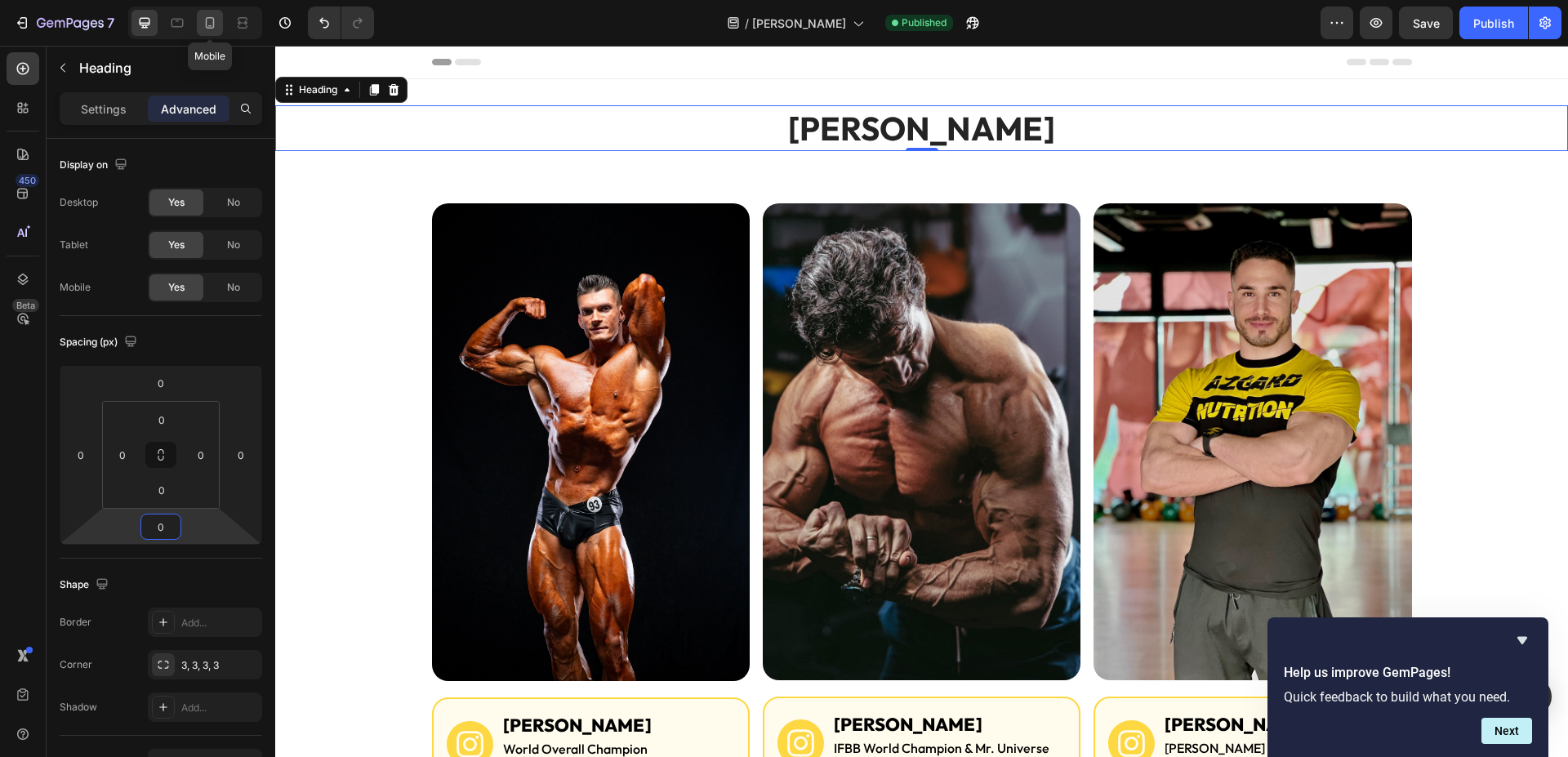
type input "0"
click at [205, 30] on icon at bounding box center [209, 23] width 17 height 17
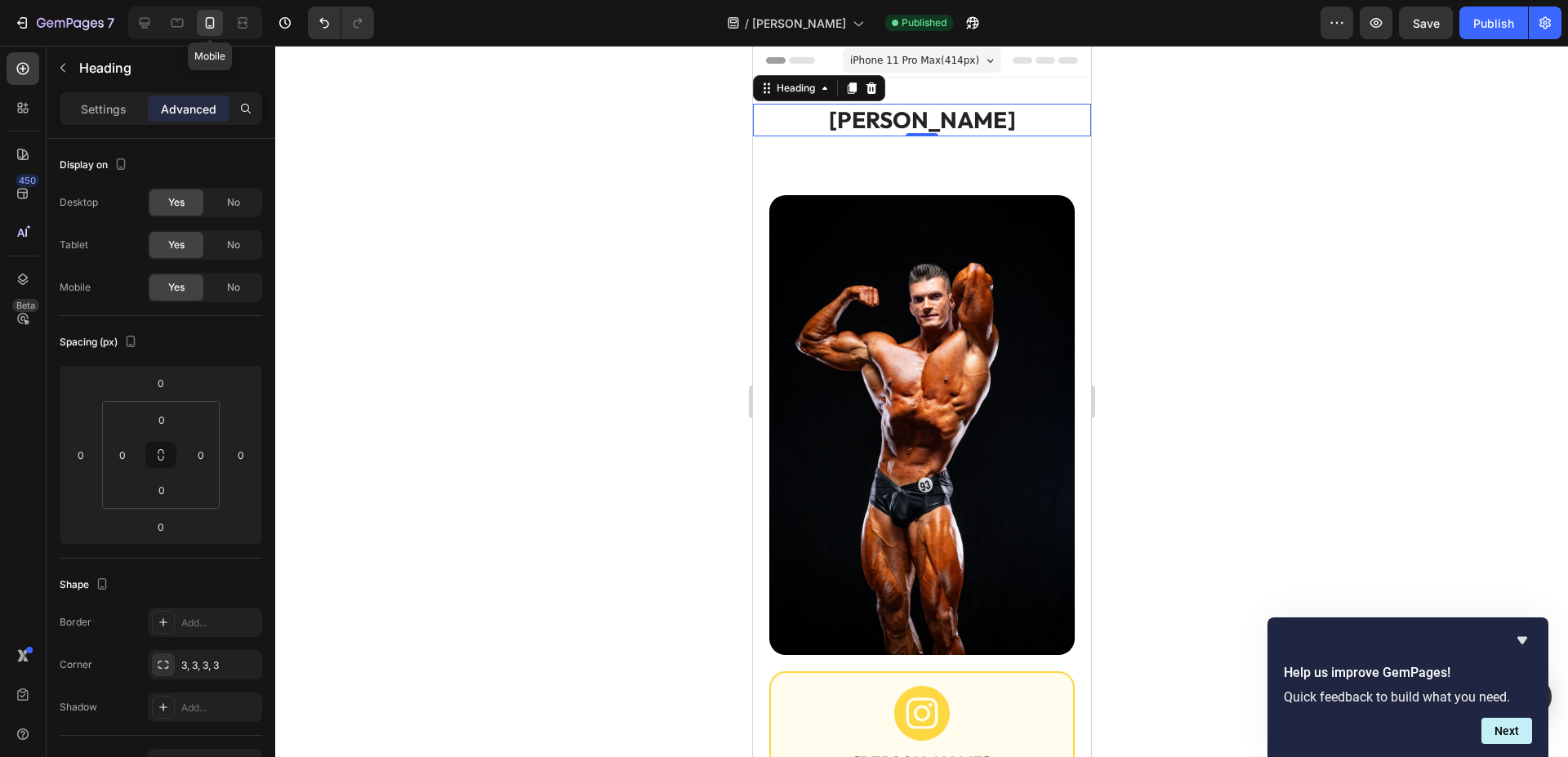
scroll to position [3, 0]
click at [969, 156] on div "Naš [PERSON_NAME] Heading 0 Section 1" at bounding box center [921, 119] width 338 height 85
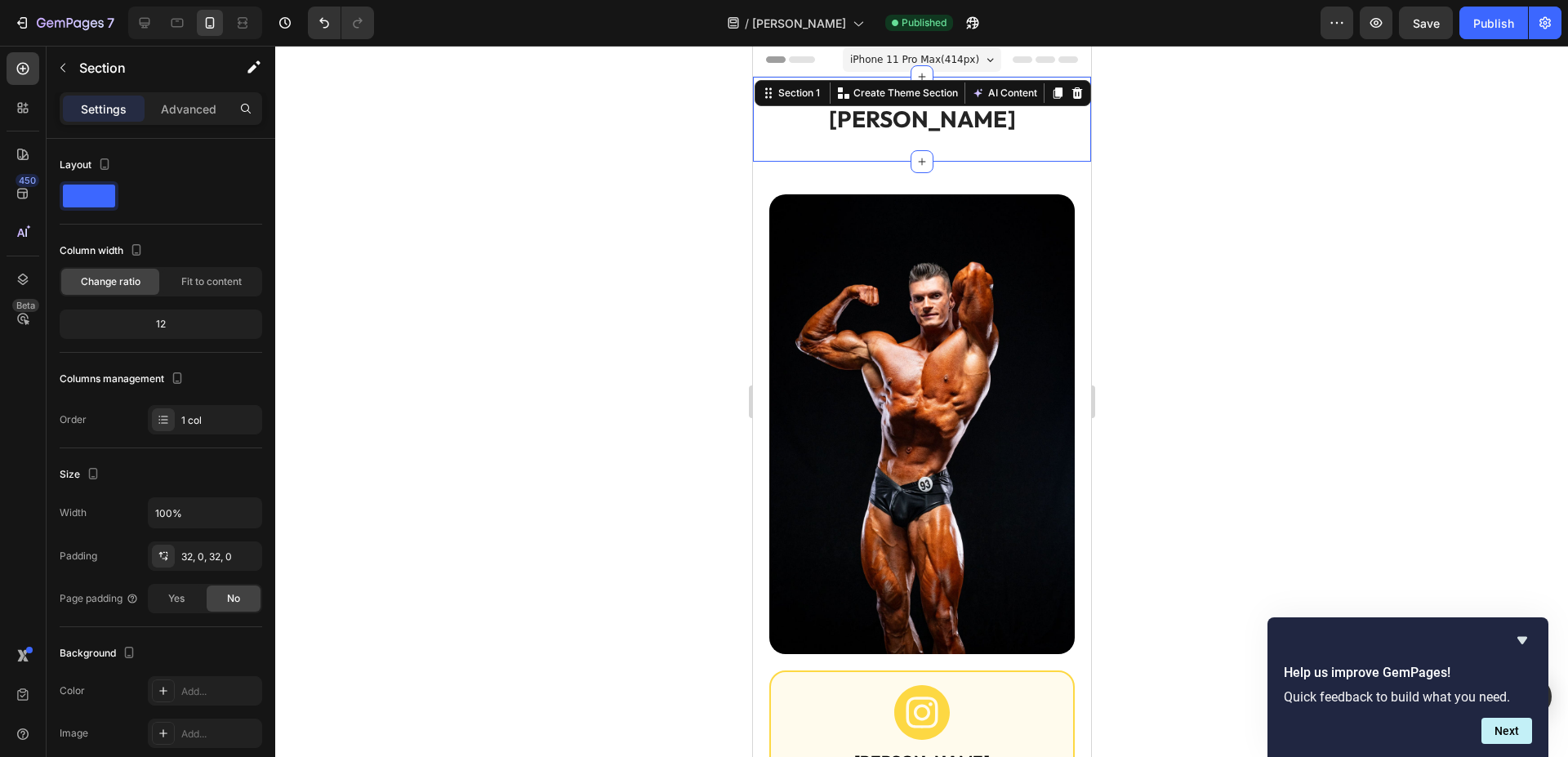
click at [205, 123] on div "Settings Advanced" at bounding box center [161, 116] width 228 height 47
click at [201, 116] on p "Advanced" at bounding box center [189, 110] width 56 height 17
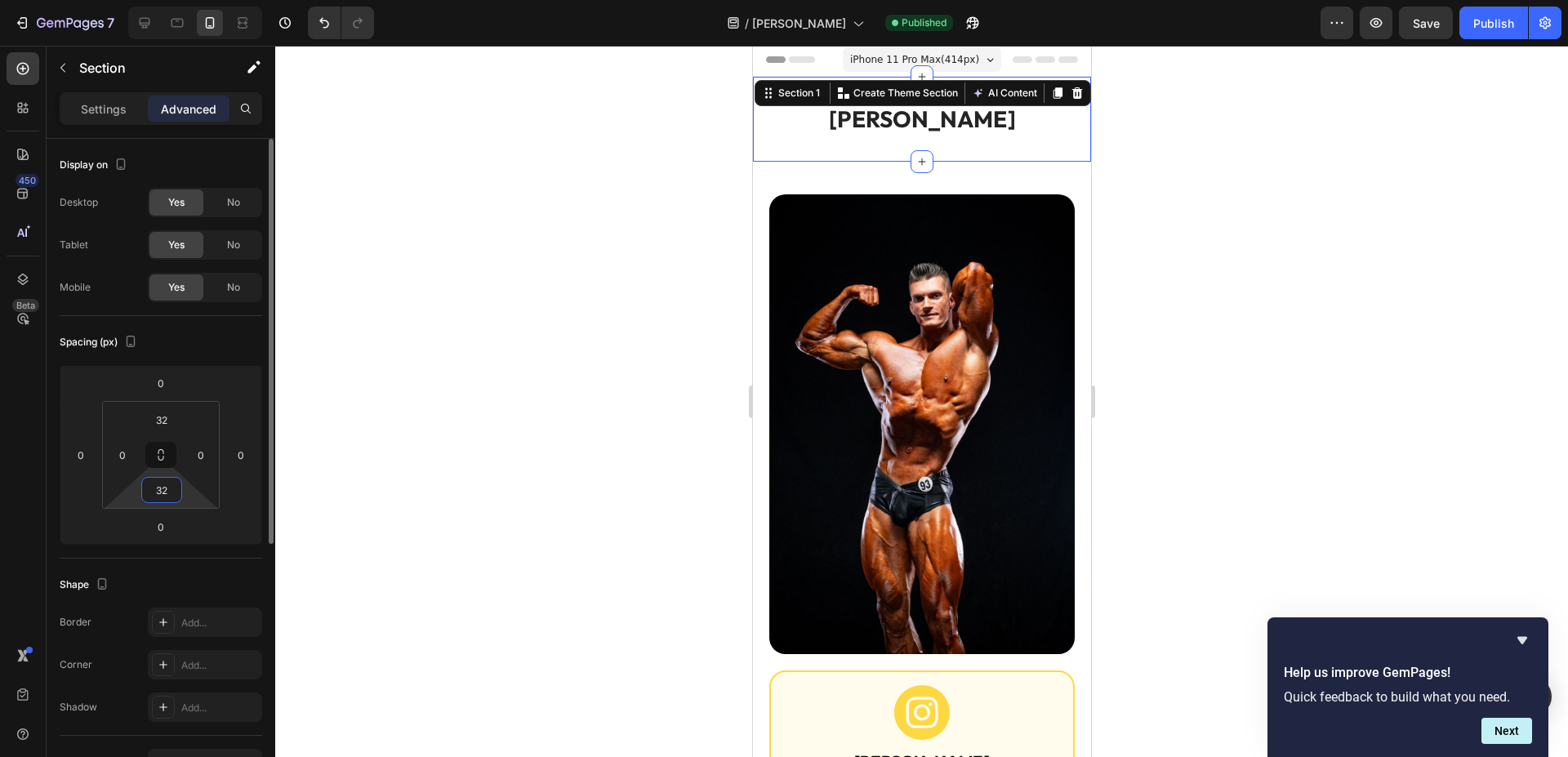
click at [163, 500] on input "32" at bounding box center [162, 490] width 33 height 24
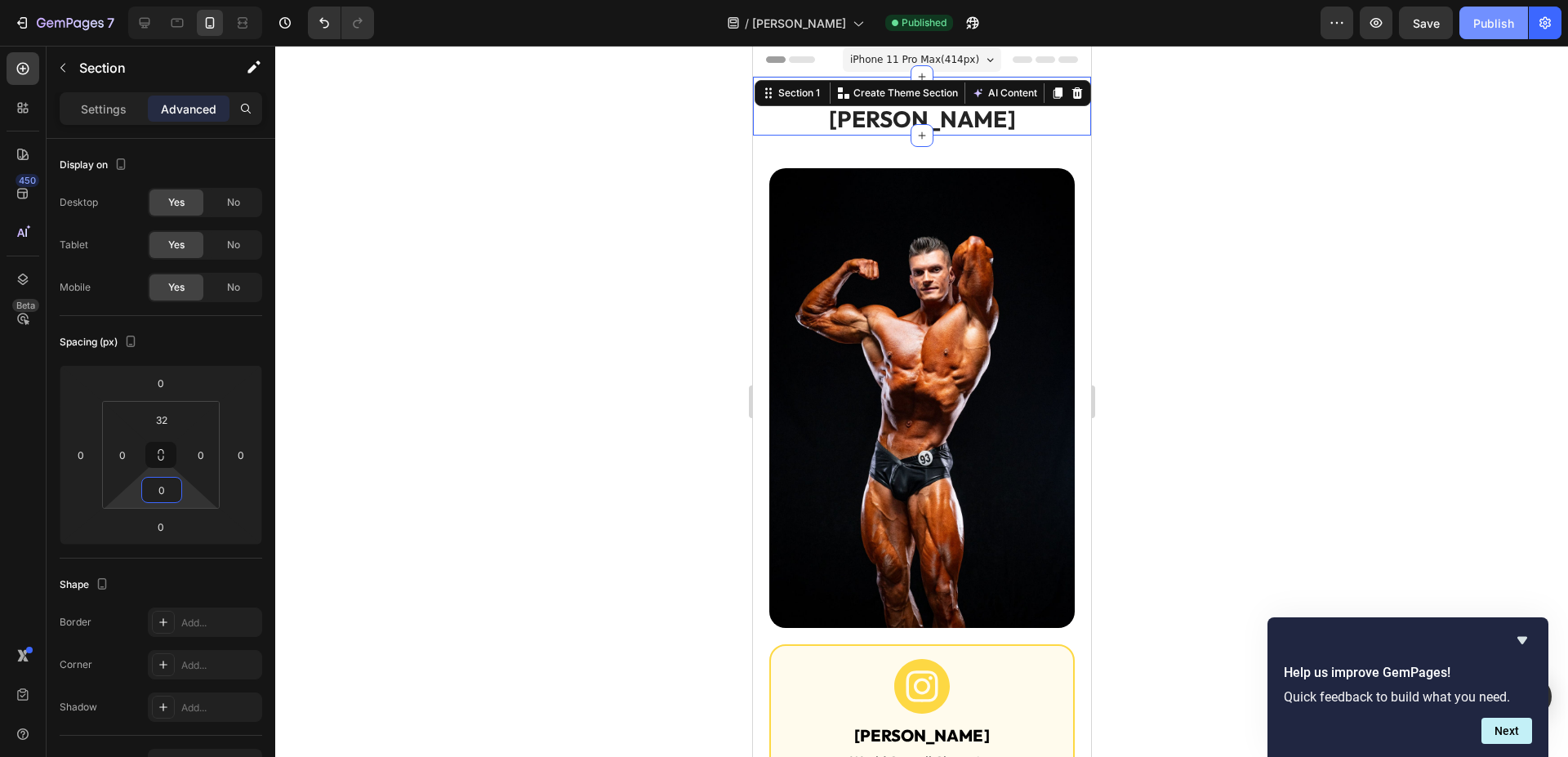
type input "0"
click at [1503, 16] on div "Publish" at bounding box center [1493, 23] width 41 height 17
